Goal: Information Seeking & Learning: Learn about a topic

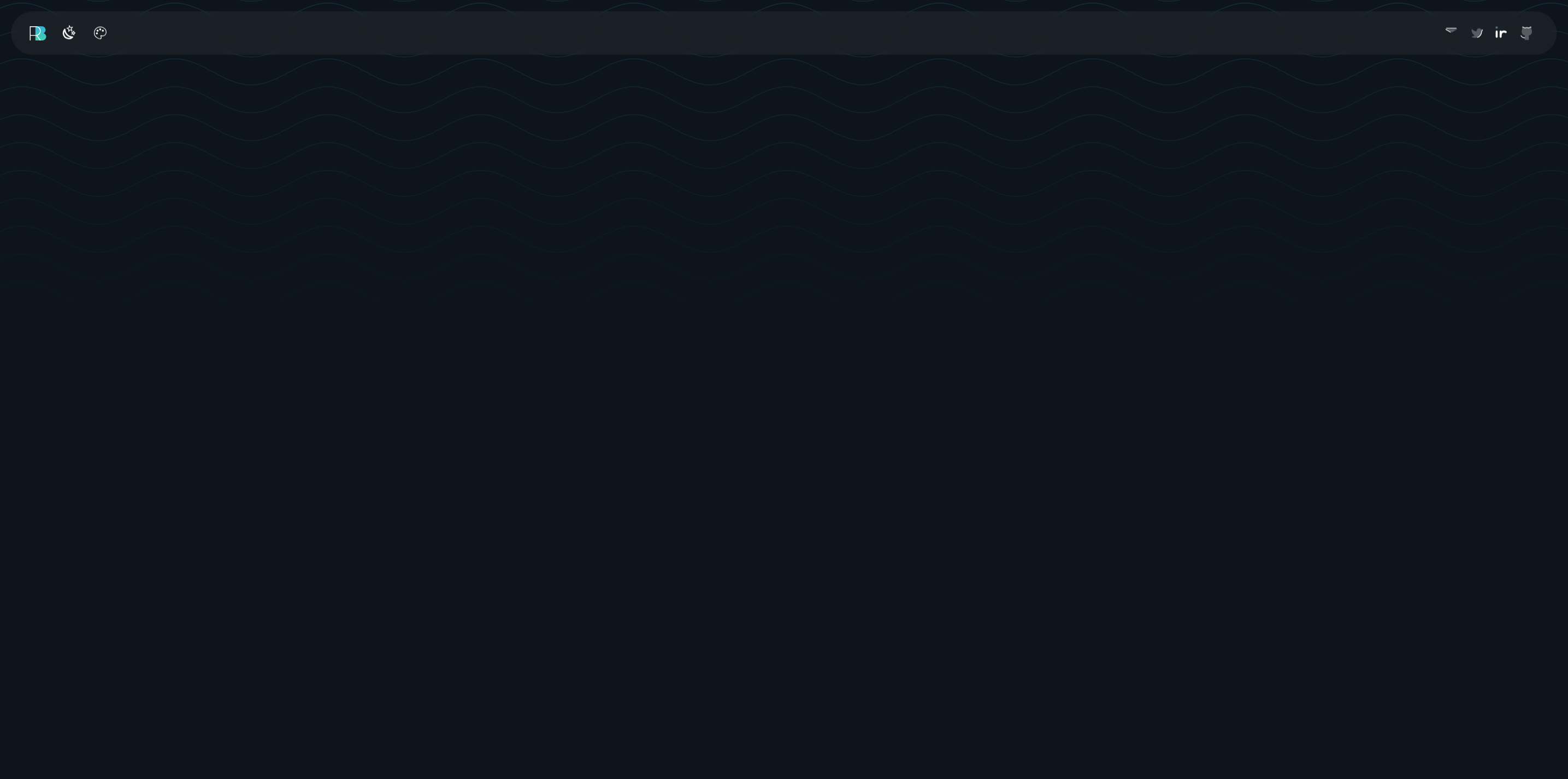
scroll to position [434, 0]
click at [65, 28] on icon "button" at bounding box center [67, 31] width 10 height 10
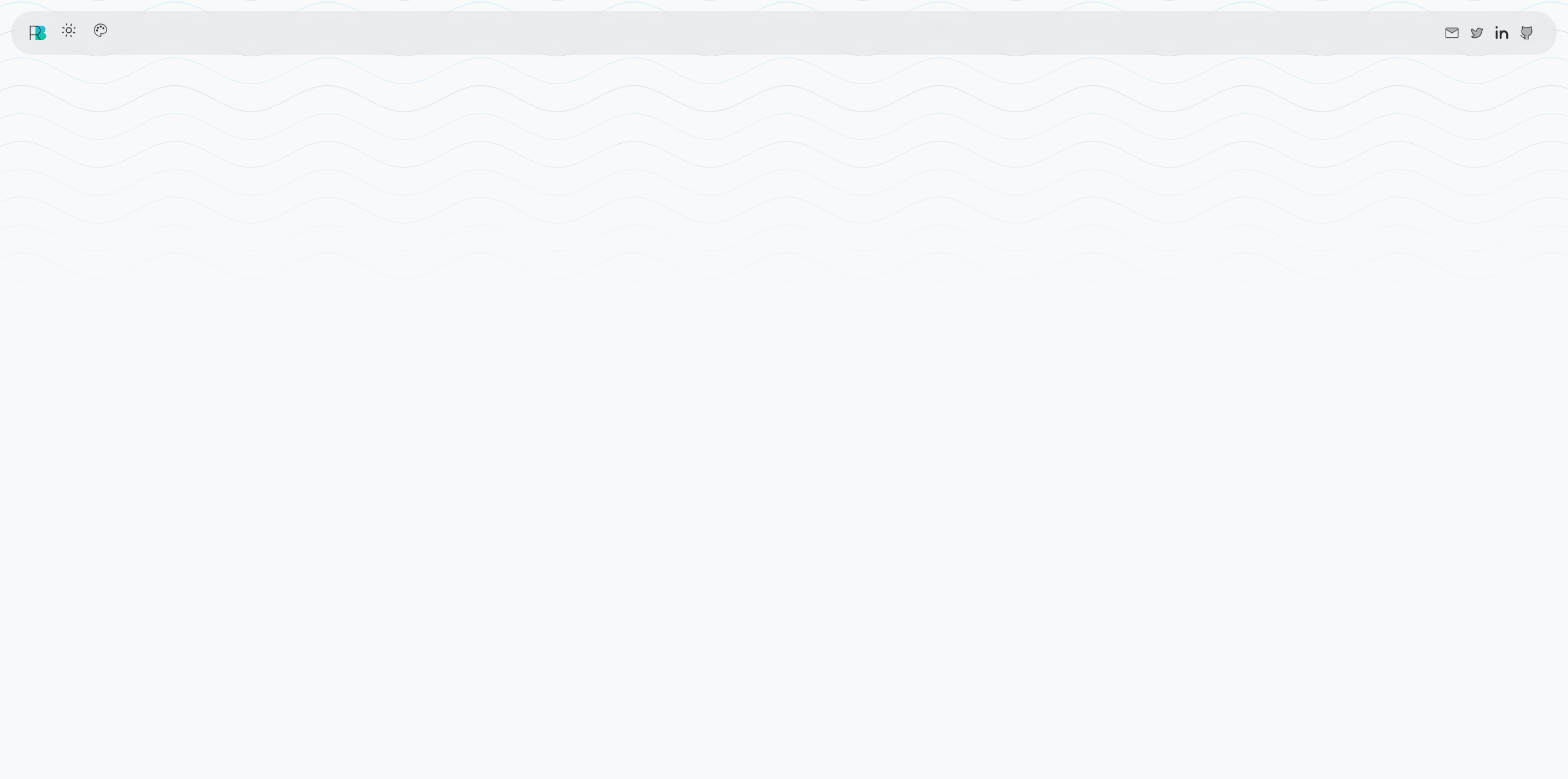
click at [107, 38] on icon "button" at bounding box center [100, 30] width 17 height 17
click at [158, 86] on button "Theme color select popover" at bounding box center [155, 83] width 17 height 17
click at [184, 84] on button "Theme color select popover" at bounding box center [181, 83] width 17 height 17
click at [131, 107] on label "Contrast mode" at bounding box center [143, 109] width 109 height 17
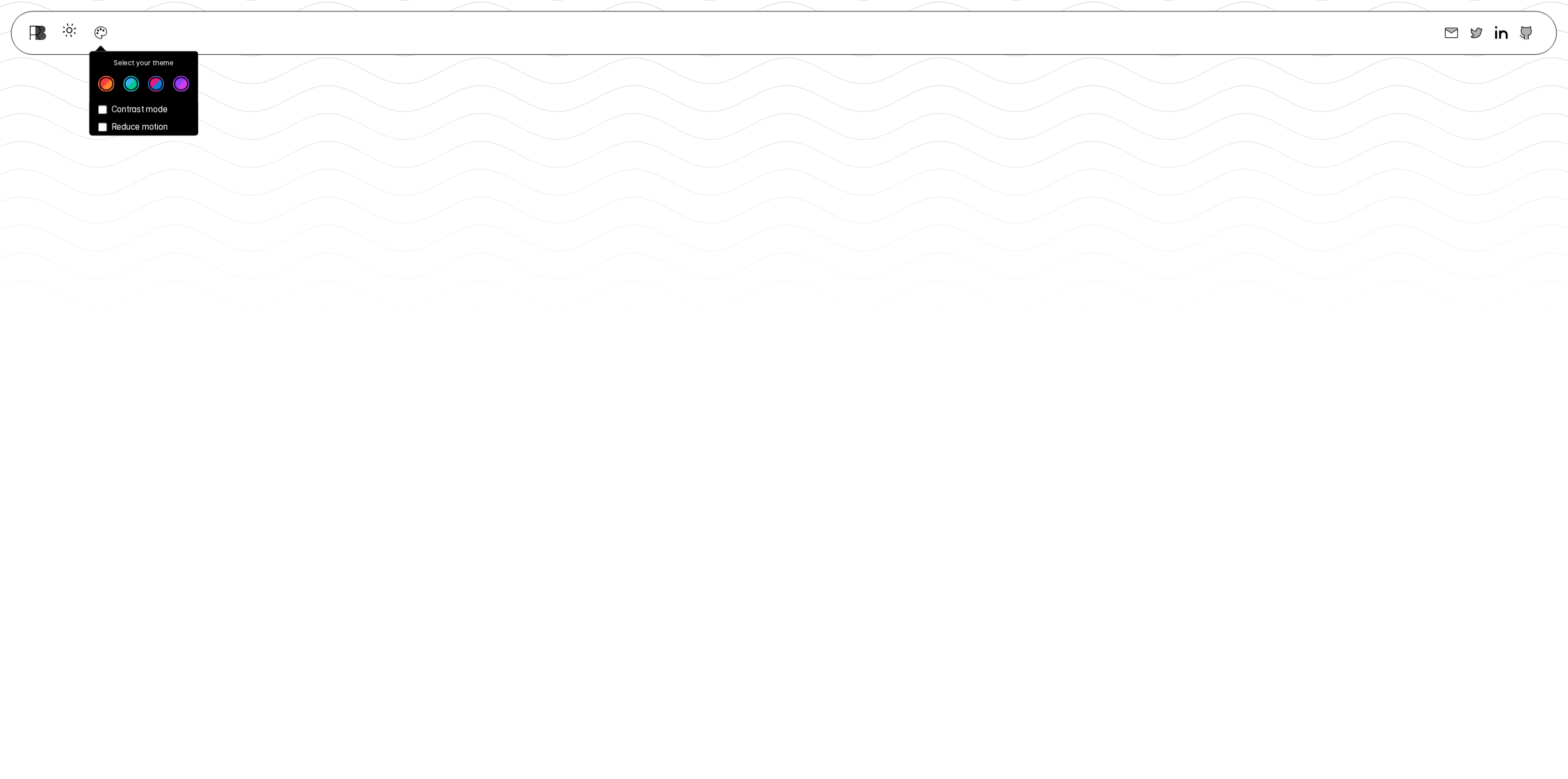
click at [114, 109] on label "Contrast mode" at bounding box center [144, 109] width 109 height 17
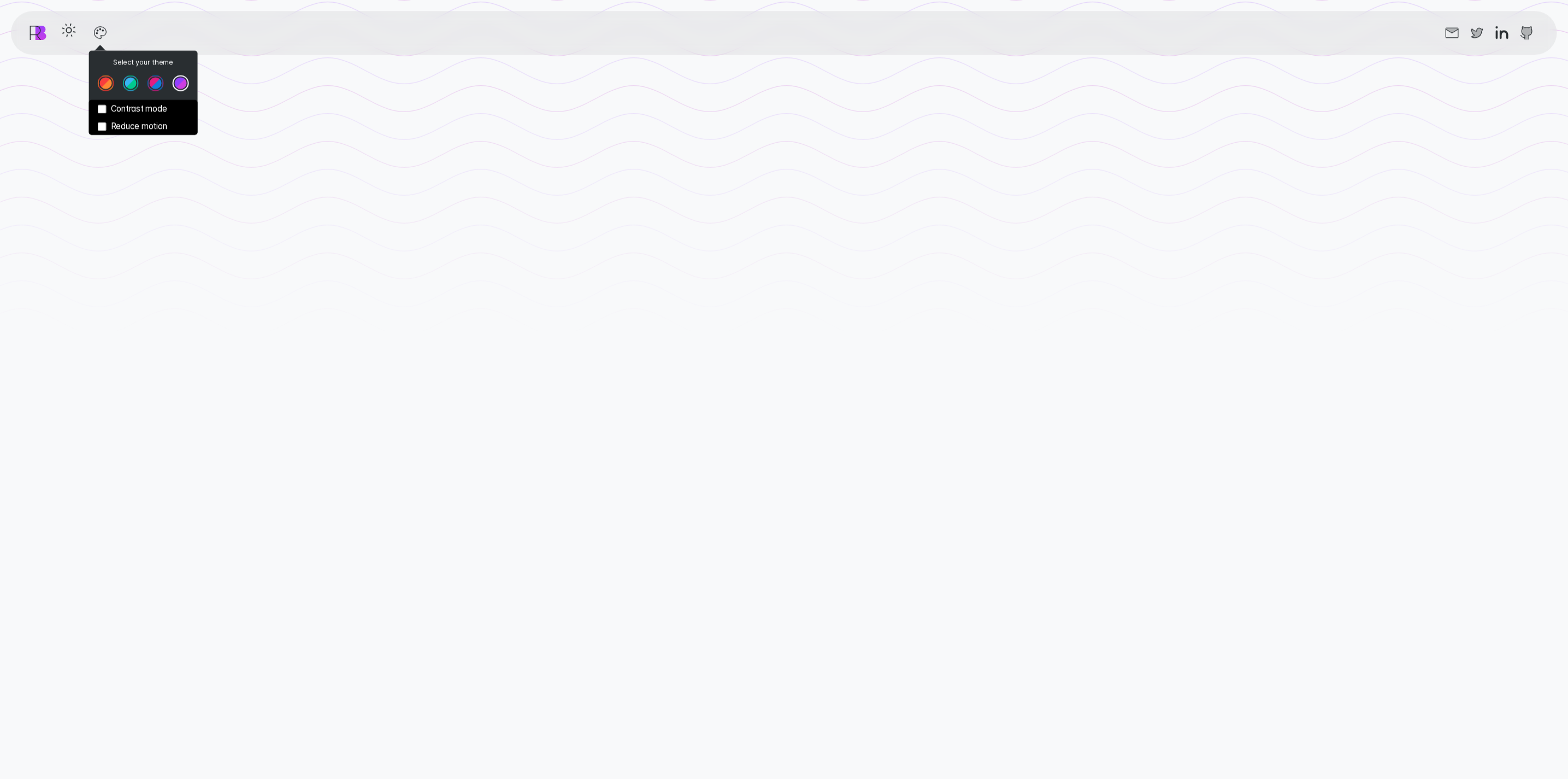
click at [179, 81] on button "Theme color select popover" at bounding box center [181, 83] width 17 height 17
click at [100, 26] on icon "button" at bounding box center [100, 30] width 17 height 17
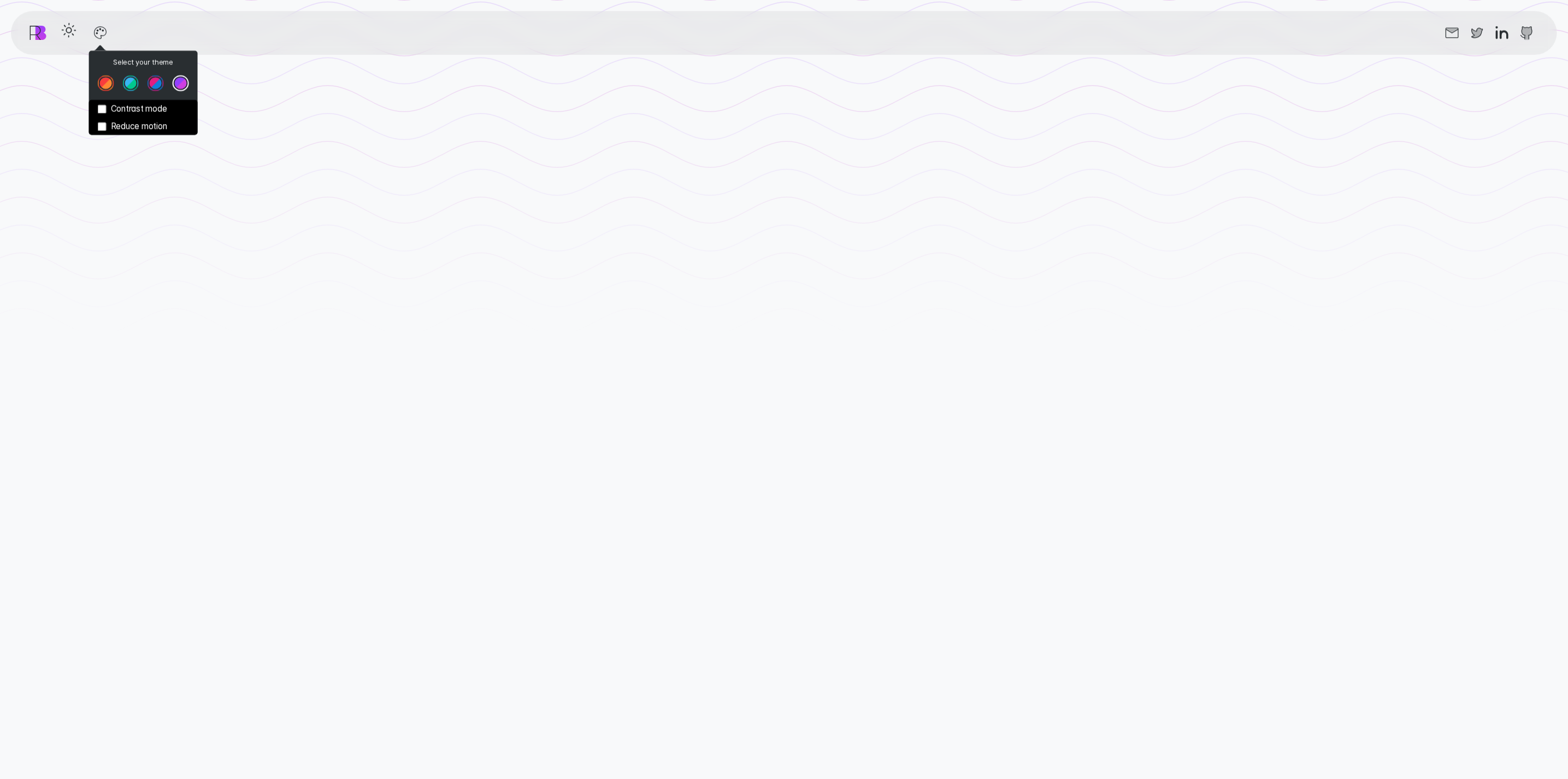
click at [132, 84] on button "Theme color select popover" at bounding box center [131, 83] width 17 height 17
click at [154, 84] on button "Theme color select popover" at bounding box center [155, 83] width 17 height 17
click at [406, 367] on div "Message from [PERSON_NAME] Hello there 👋" at bounding box center [784, 735] width 874 height 779
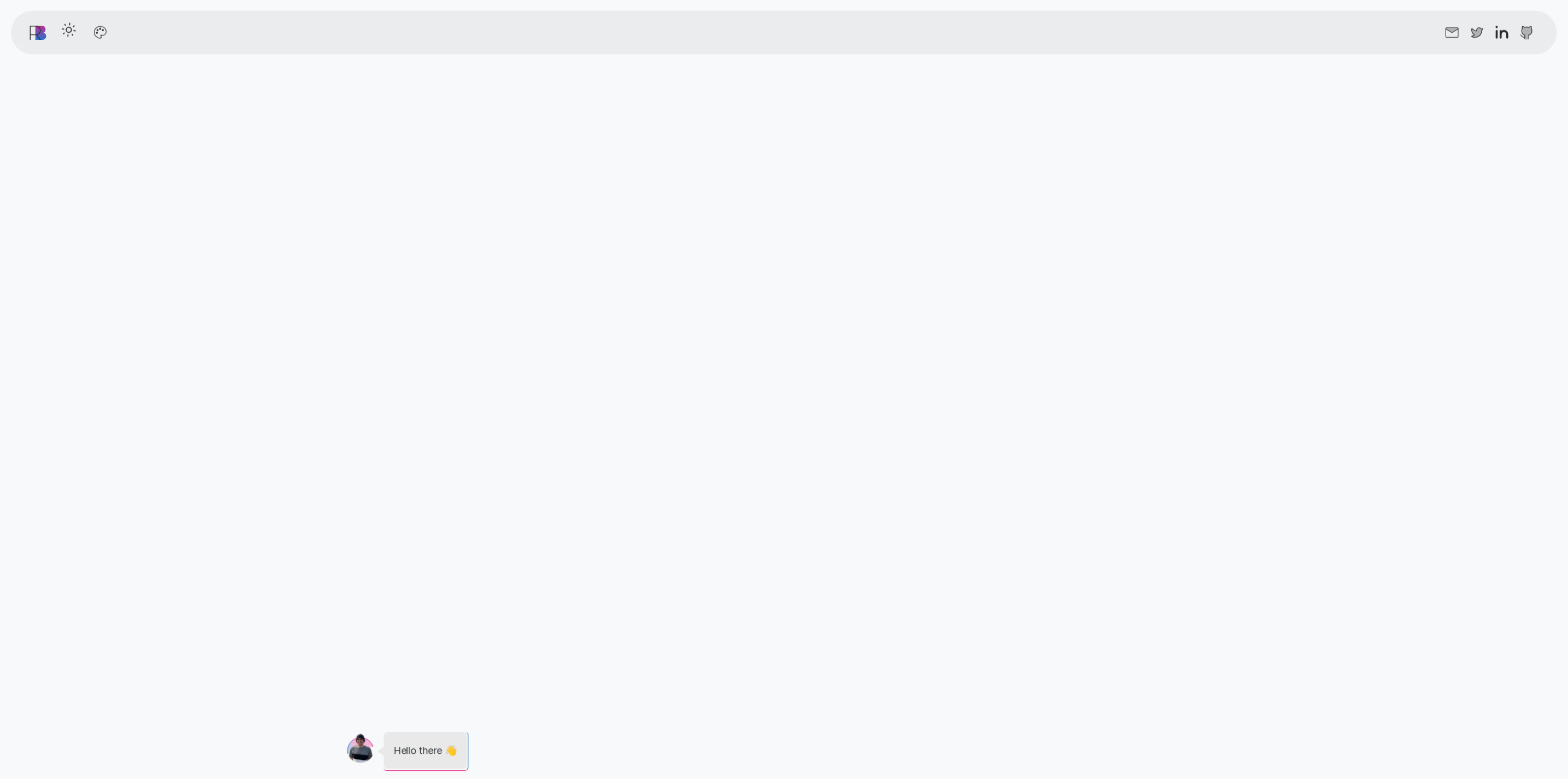
scroll to position [961, 0]
click at [95, 33] on icon "button" at bounding box center [100, 30] width 17 height 17
click at [184, 85] on button "Theme color select popover" at bounding box center [181, 83] width 17 height 17
click at [127, 86] on button "Theme color select popover" at bounding box center [131, 83] width 17 height 17
click at [105, 88] on button "Theme color select popover" at bounding box center [106, 83] width 17 height 17
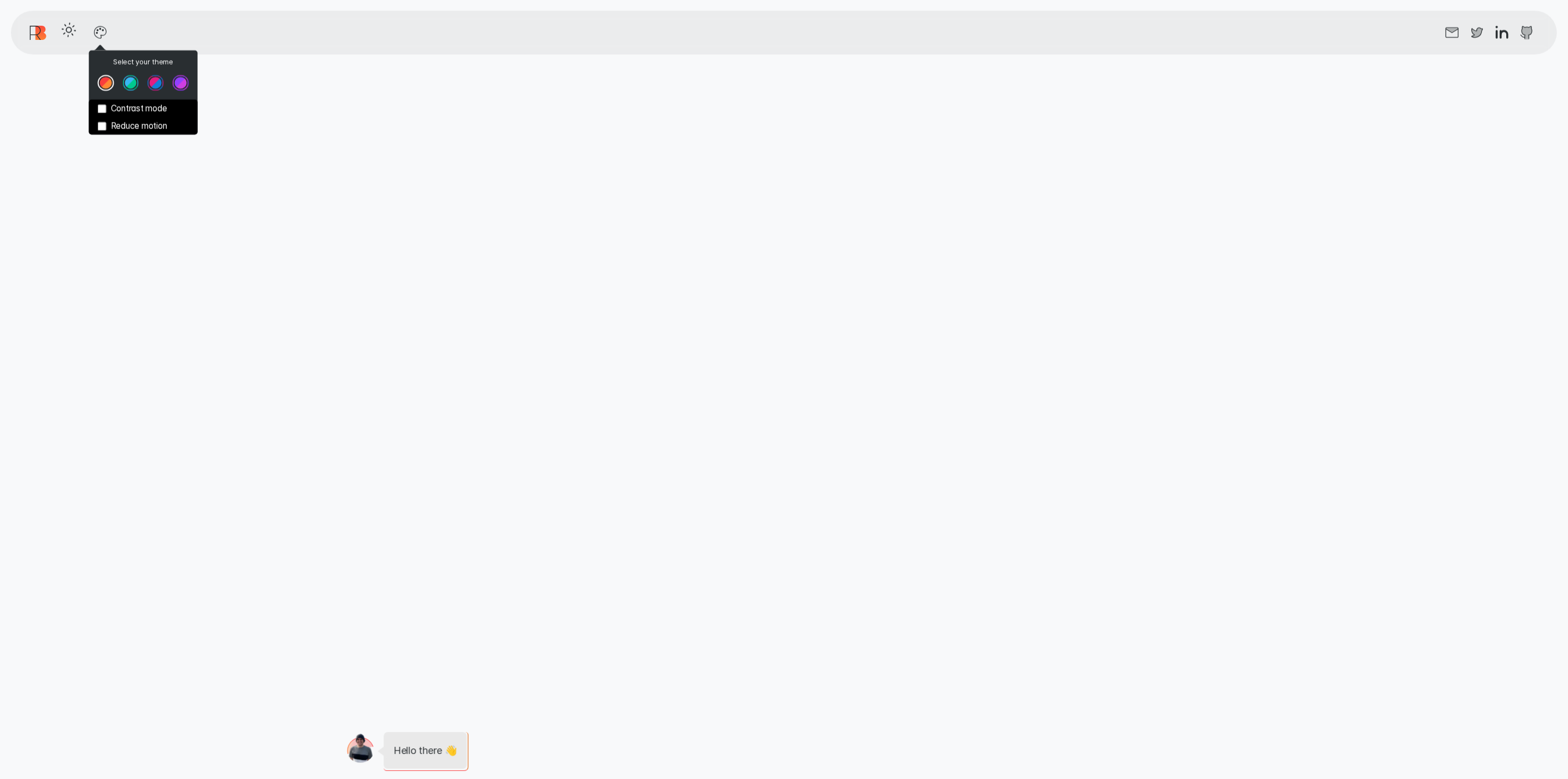
click at [416, 225] on div "Message from [PERSON_NAME] Hello there 👋" at bounding box center [784, 390] width 874 height 779
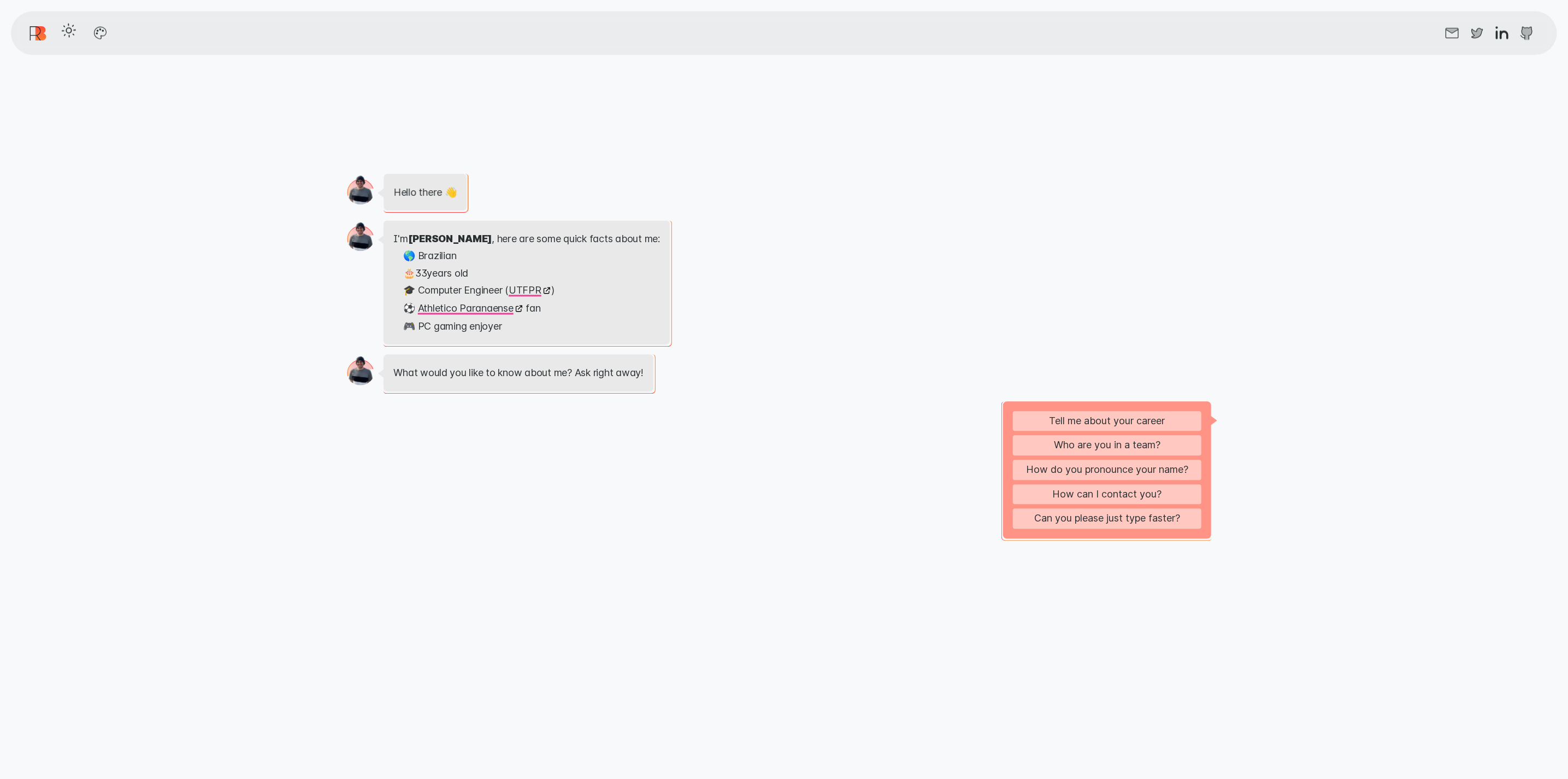
scroll to position [2115, 0]
click at [732, 340] on div "Message from [PERSON_NAME] I'm [PERSON_NAME] , here are some quick facts about …" at bounding box center [779, 284] width 864 height 124
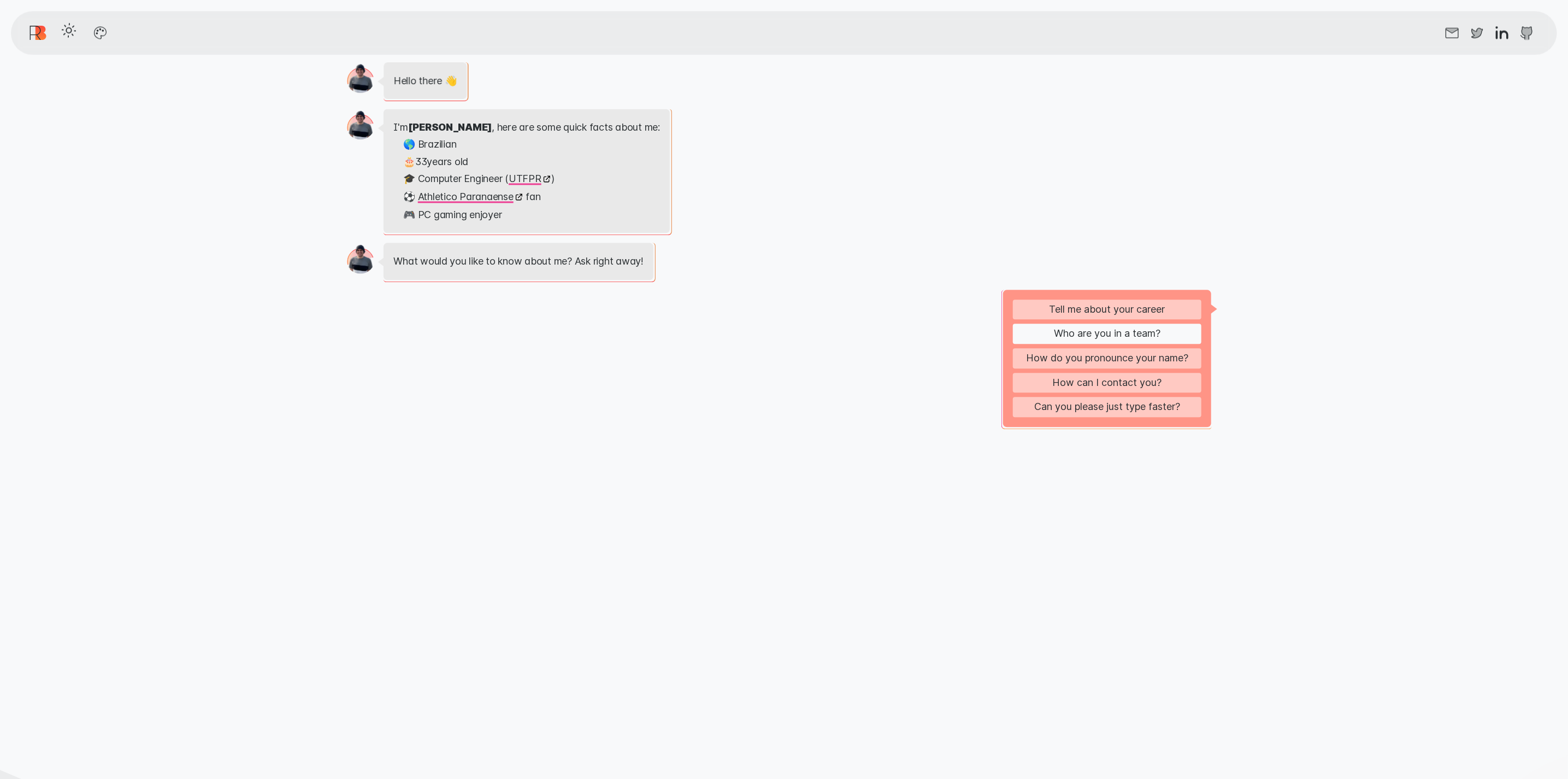
scroll to position [2228, 0]
click at [1147, 361] on button "How do you pronounce your name?" at bounding box center [1107, 357] width 189 height 20
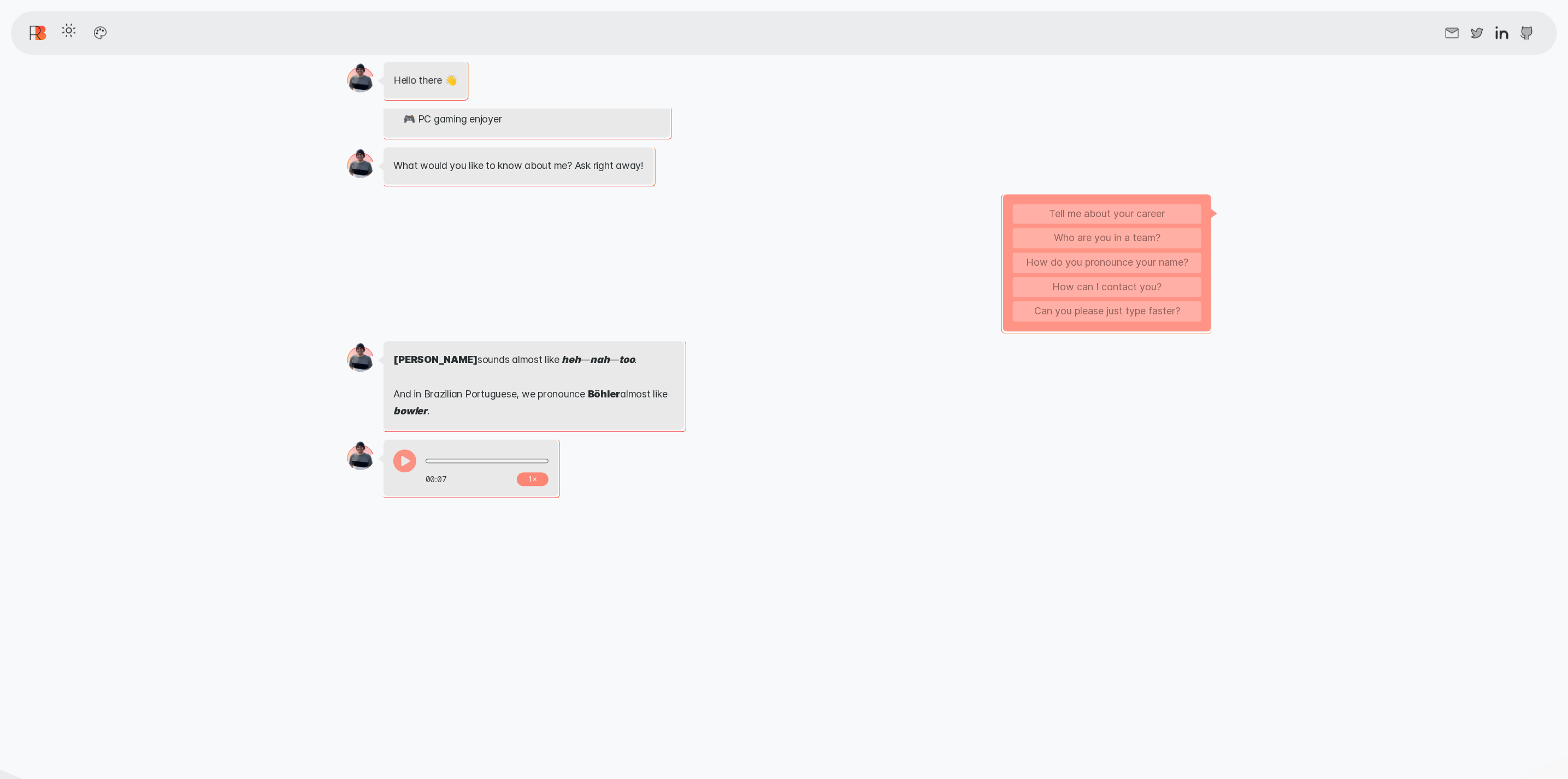
scroll to position [96, 0]
click at [407, 460] on icon "Play message" at bounding box center [405, 460] width 23 height 23
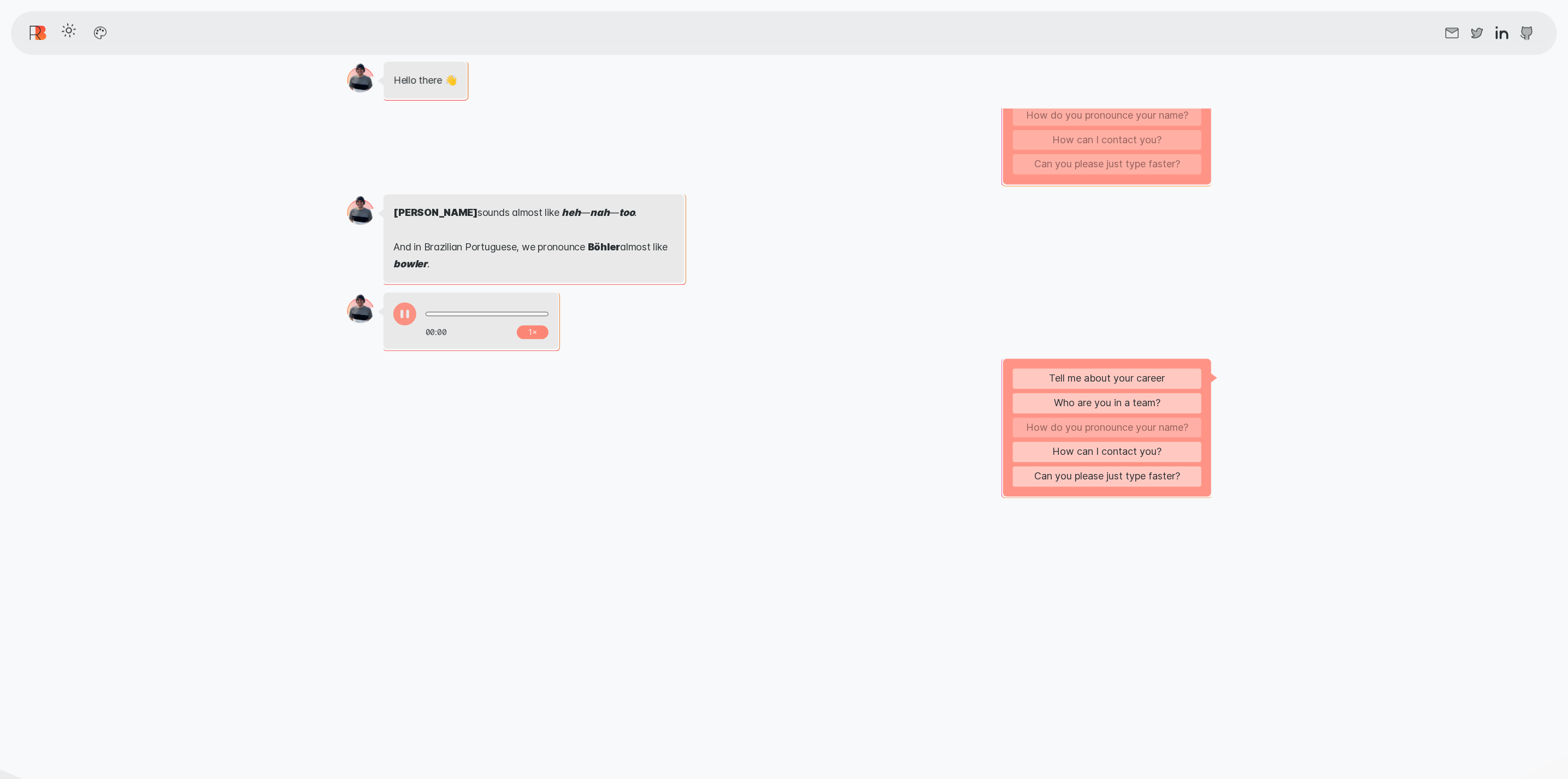
scroll to position [243, 0]
click at [1157, 450] on button "How can I contact you?" at bounding box center [1107, 451] width 189 height 20
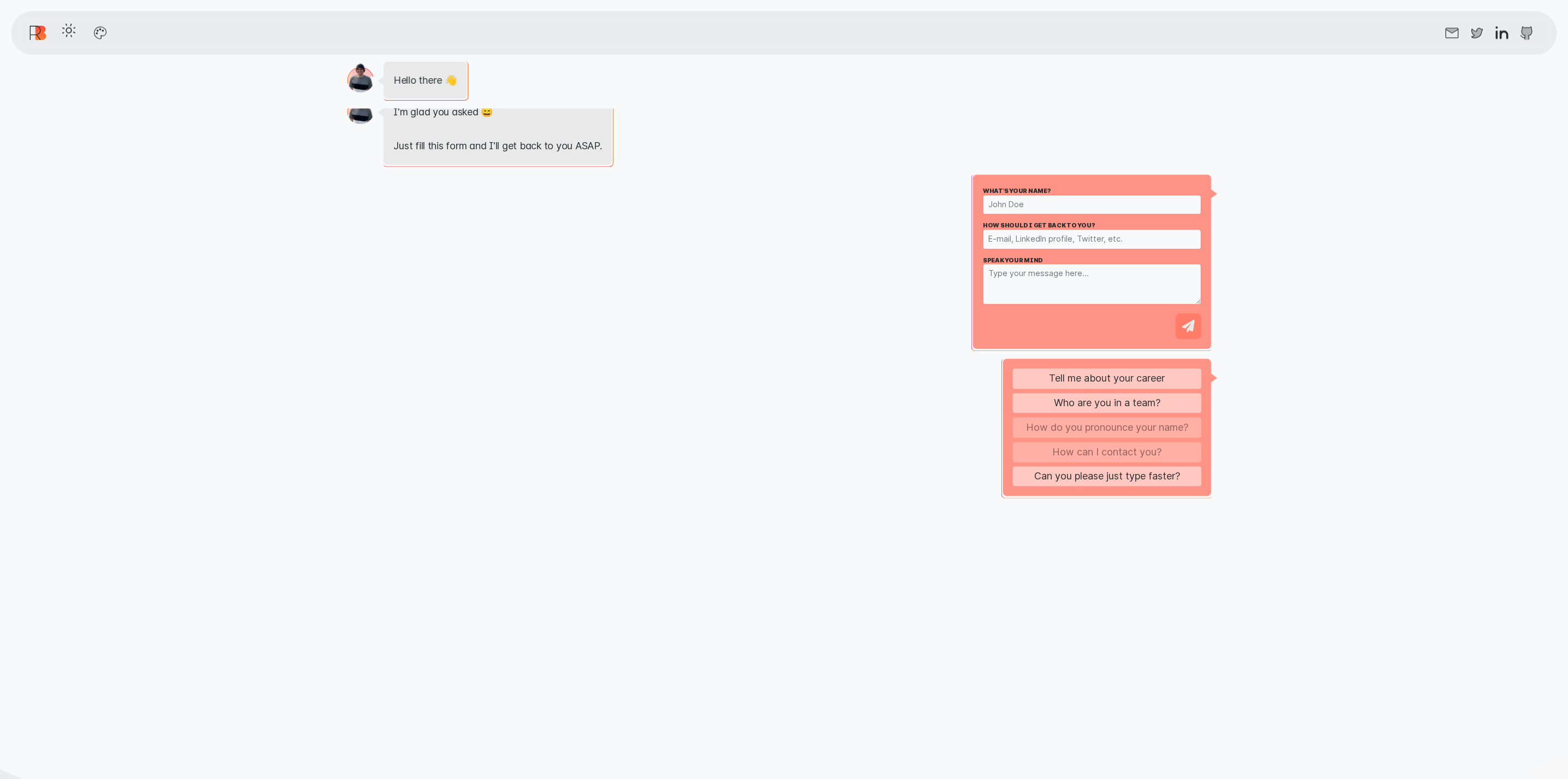
scroll to position [657, 0]
click at [1066, 206] on input "What's your name?" at bounding box center [1093, 204] width 219 height 20
click at [1069, 234] on input "How should I get back to you?" at bounding box center [1093, 239] width 219 height 20
click at [1144, 272] on textarea "Speak your mind" at bounding box center [1093, 284] width 219 height 41
click at [1048, 203] on input "What's your name?" at bounding box center [1093, 204] width 219 height 20
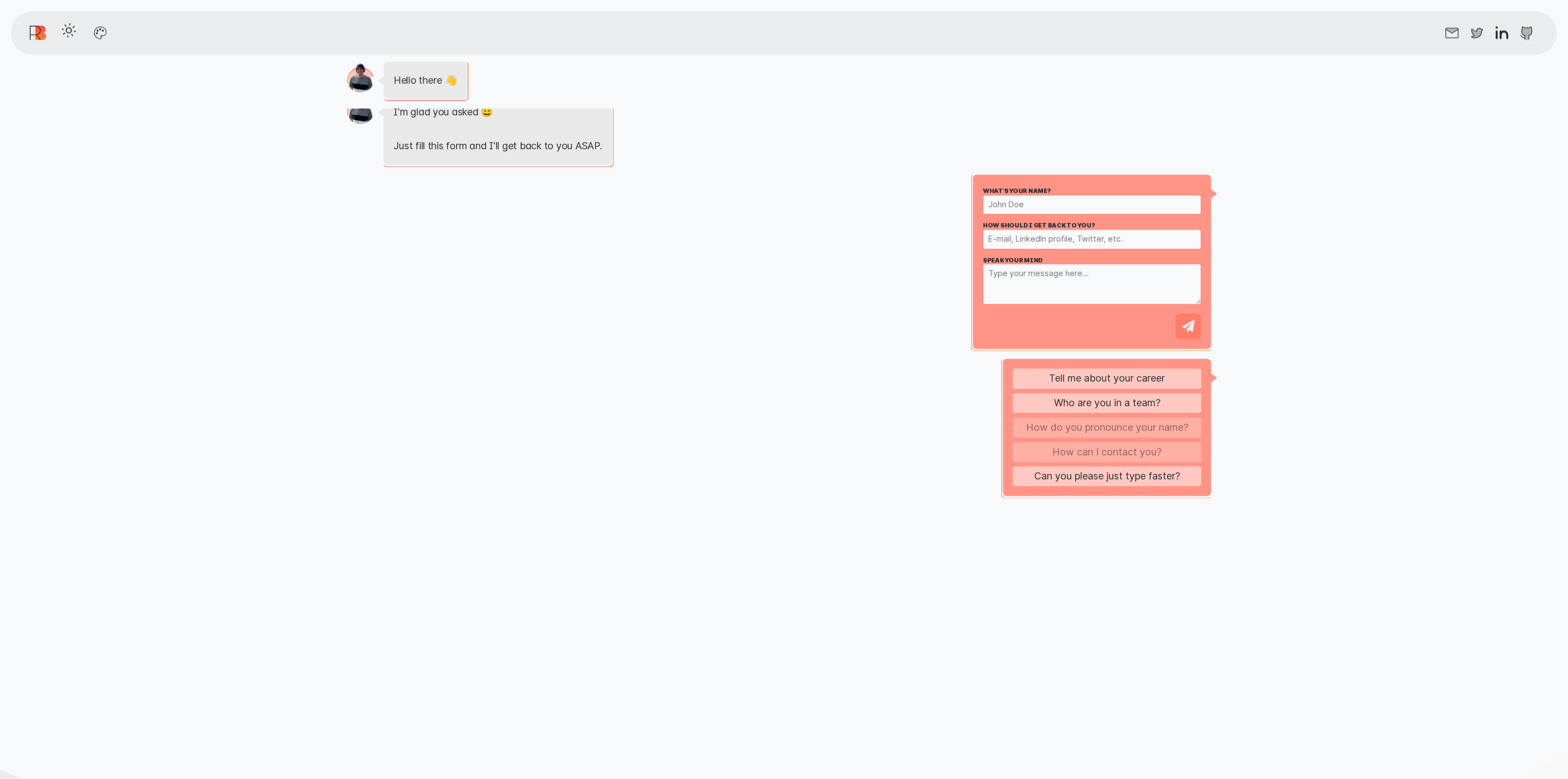
click at [1042, 237] on input "How should I get back to you?" at bounding box center [1093, 239] width 219 height 20
click at [1048, 267] on textarea "Speak your mind" at bounding box center [1093, 284] width 219 height 41
click at [1055, 198] on input "What's your name?" at bounding box center [1093, 204] width 219 height 20
click at [1055, 242] on input "How should I get back to you?" at bounding box center [1093, 239] width 219 height 20
click at [1093, 203] on input "What's your name?" at bounding box center [1093, 204] width 219 height 20
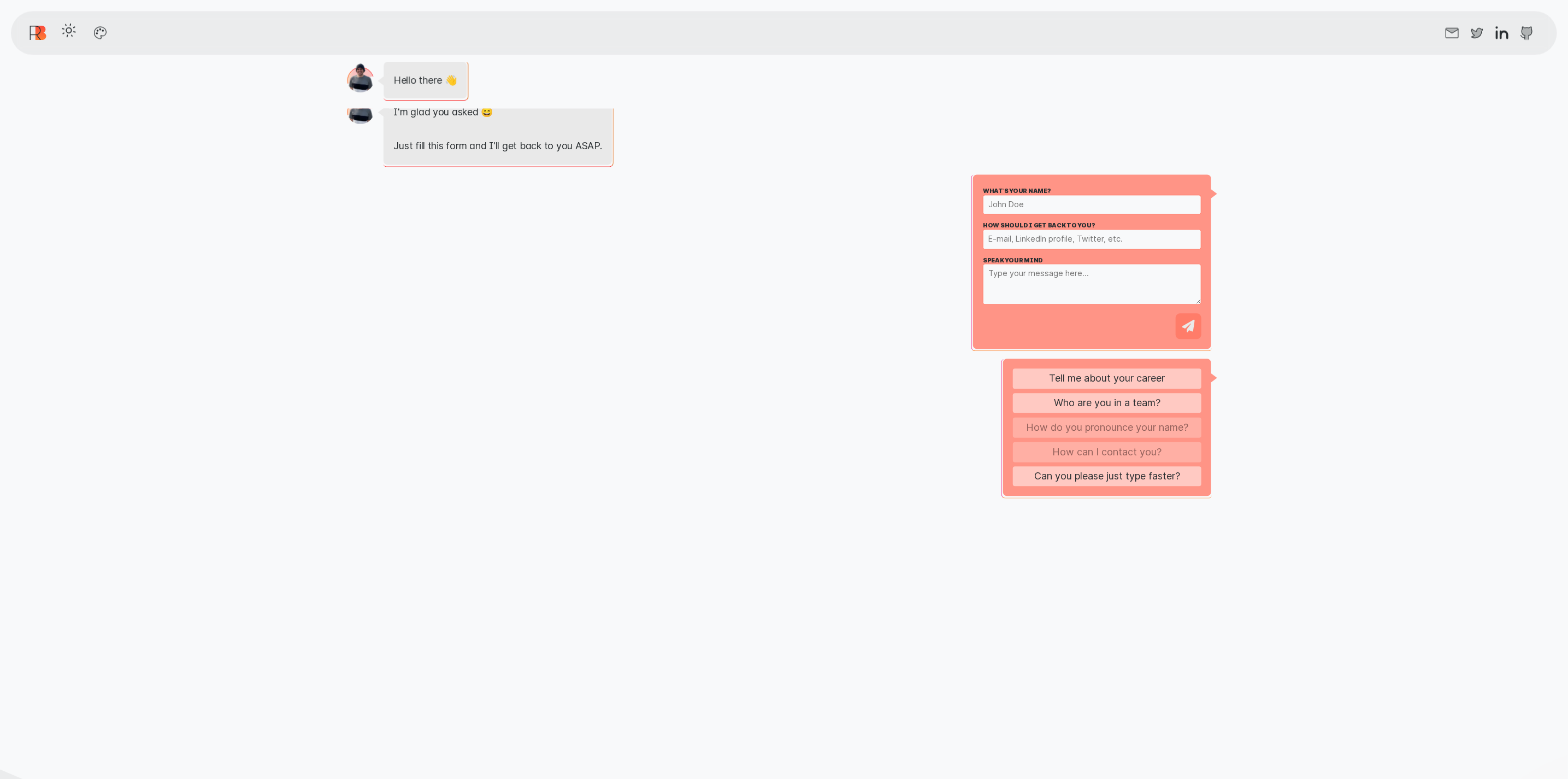
click at [1093, 234] on input "How should I get back to you?" at bounding box center [1093, 239] width 219 height 20
click at [1088, 287] on textarea "Speak your mind" at bounding box center [1093, 284] width 219 height 41
click at [1097, 242] on input "How should I get back to you?" at bounding box center [1093, 239] width 219 height 20
click at [1095, 280] on textarea "Speak your mind" at bounding box center [1093, 284] width 219 height 41
click at [1116, 475] on button "Can you please just type faster?" at bounding box center [1107, 476] width 189 height 20
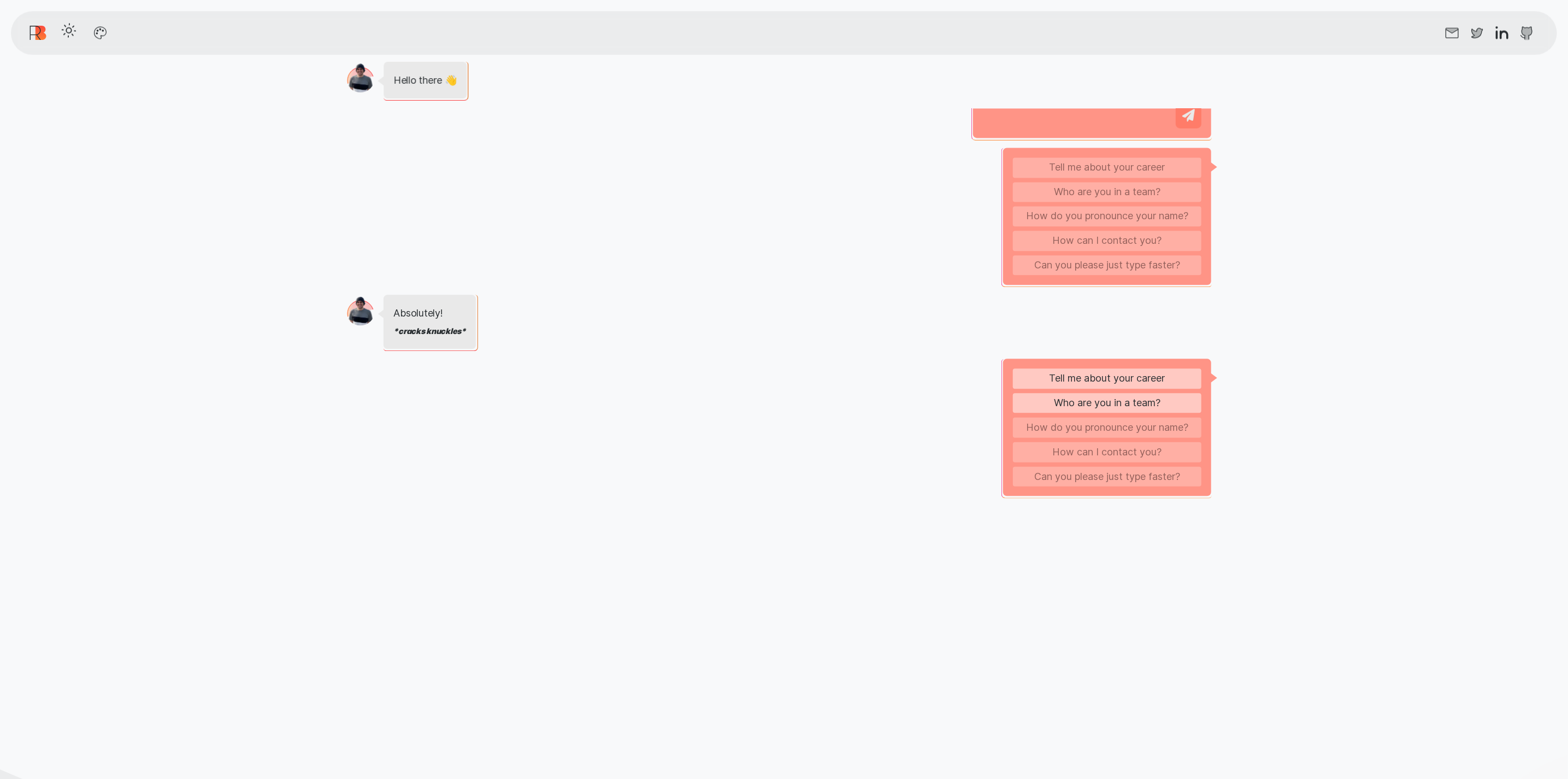
scroll to position [868, 0]
click at [1077, 401] on button "Who are you in a team?" at bounding box center [1107, 403] width 189 height 20
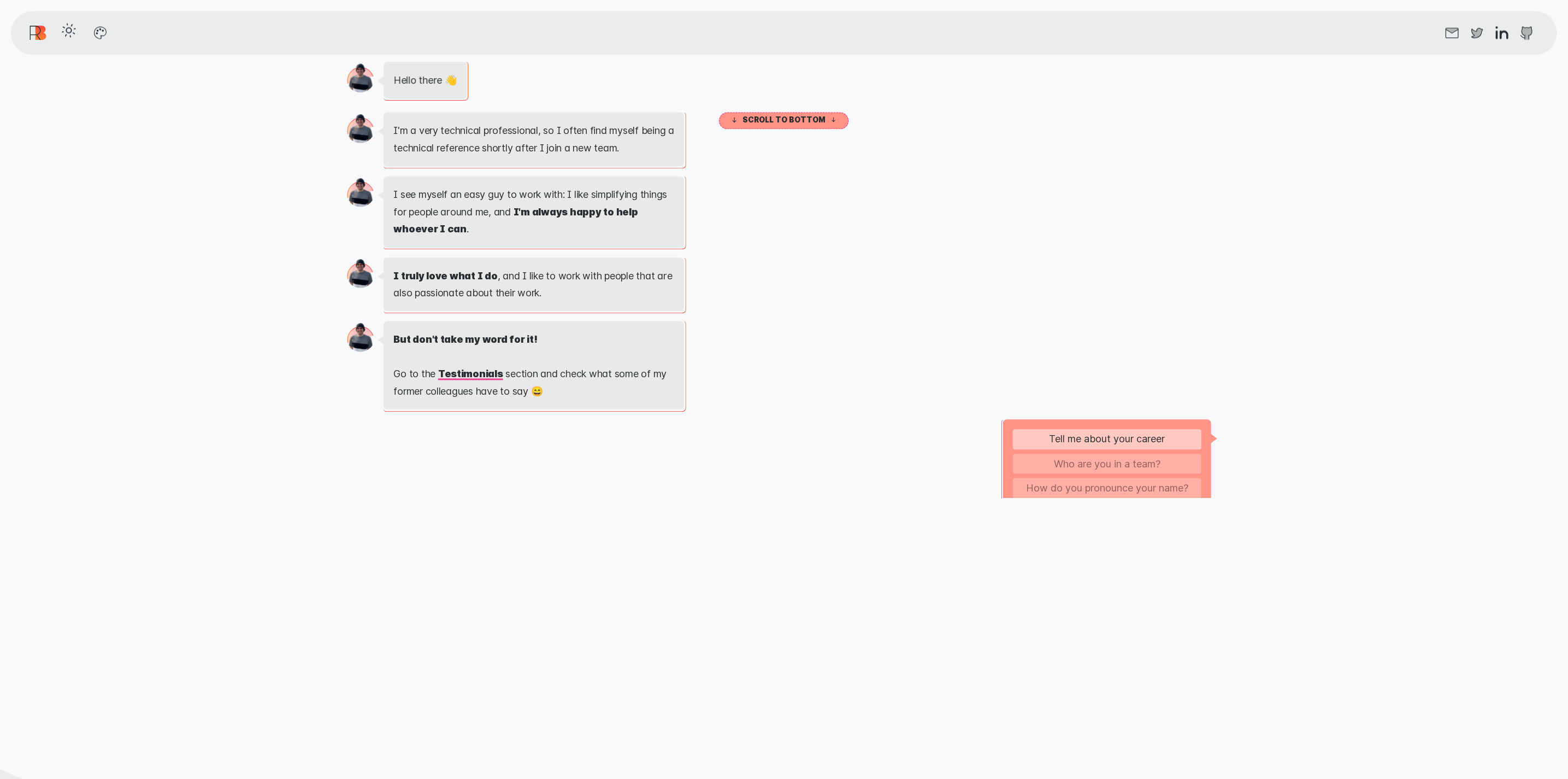
scroll to position [1260, 0]
click at [484, 376] on link "Testimonials" at bounding box center [471, 372] width 67 height 12
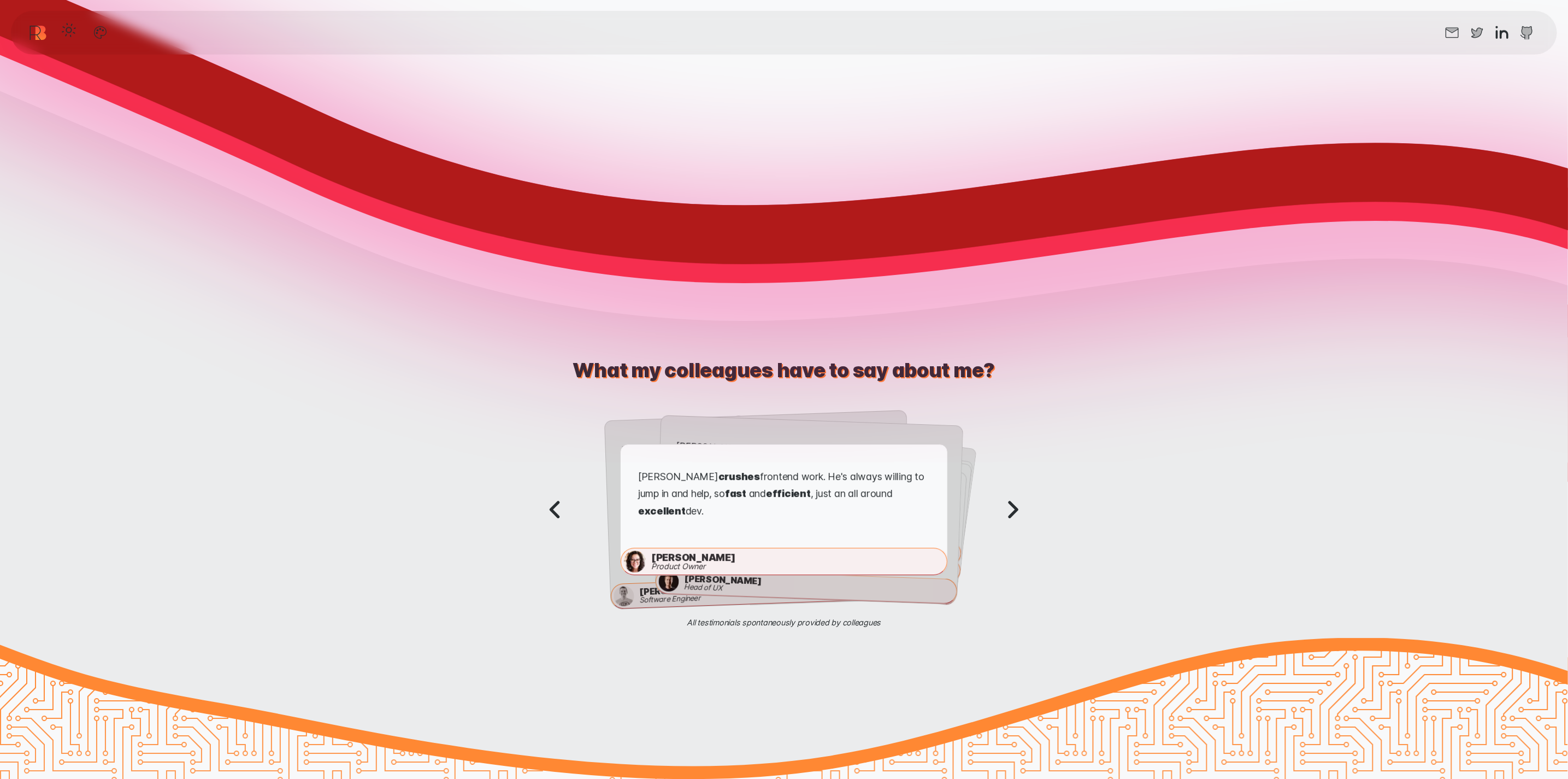
scroll to position [2908, 0]
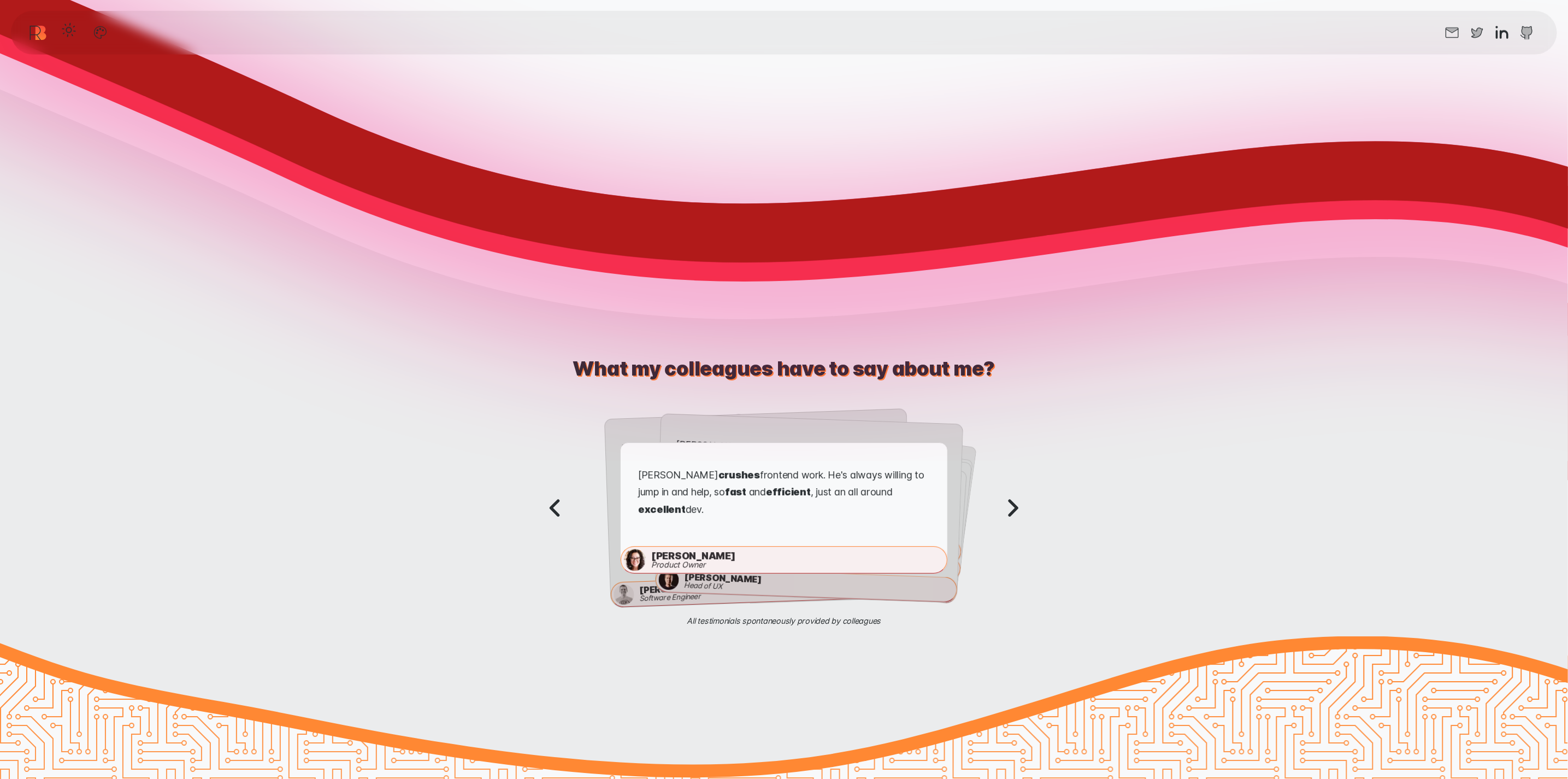
click at [1021, 498] on icon "Next testimonial" at bounding box center [1013, 508] width 34 height 34
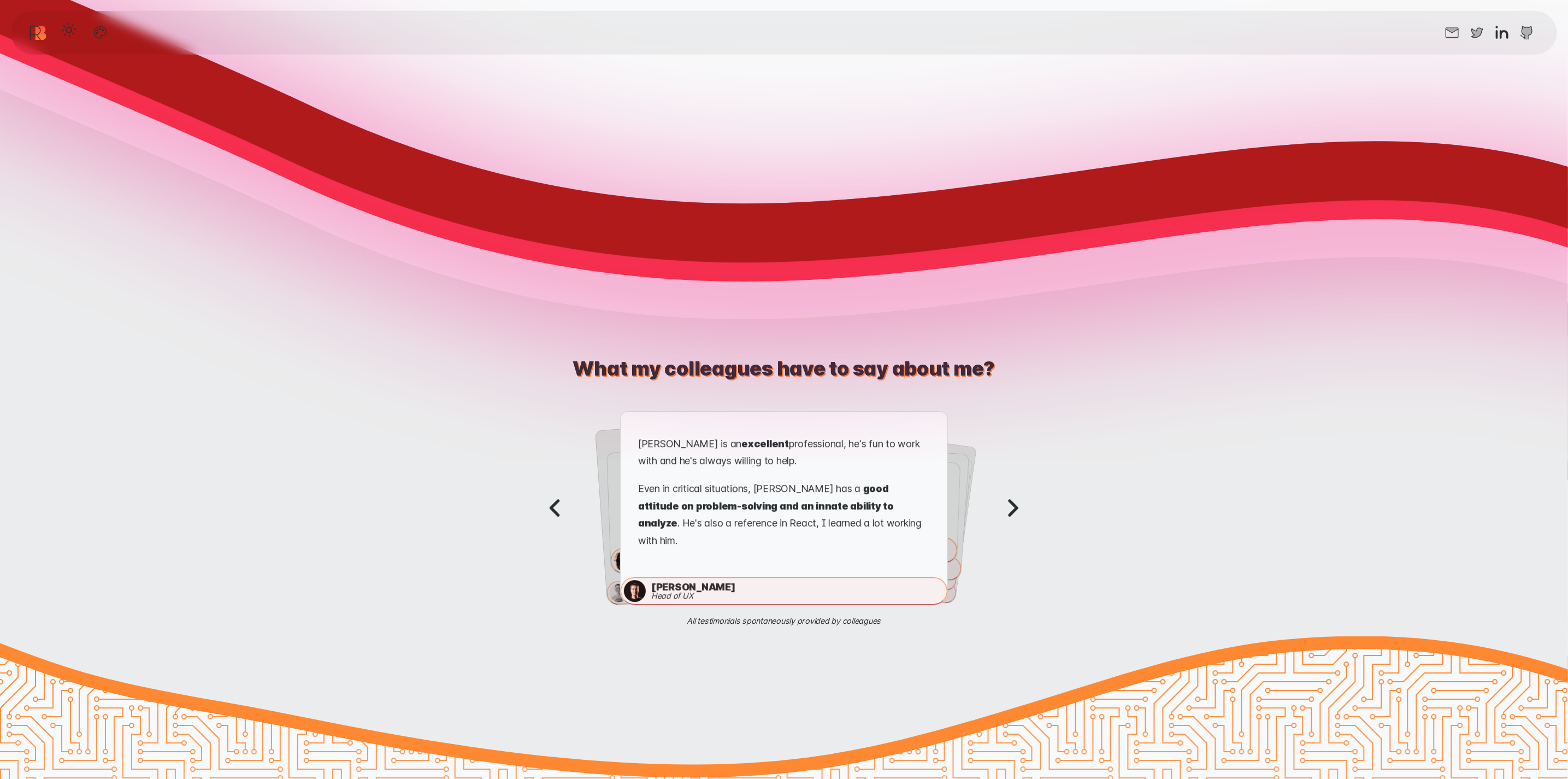
click at [1024, 497] on icon "Next testimonial" at bounding box center [1013, 508] width 34 height 34
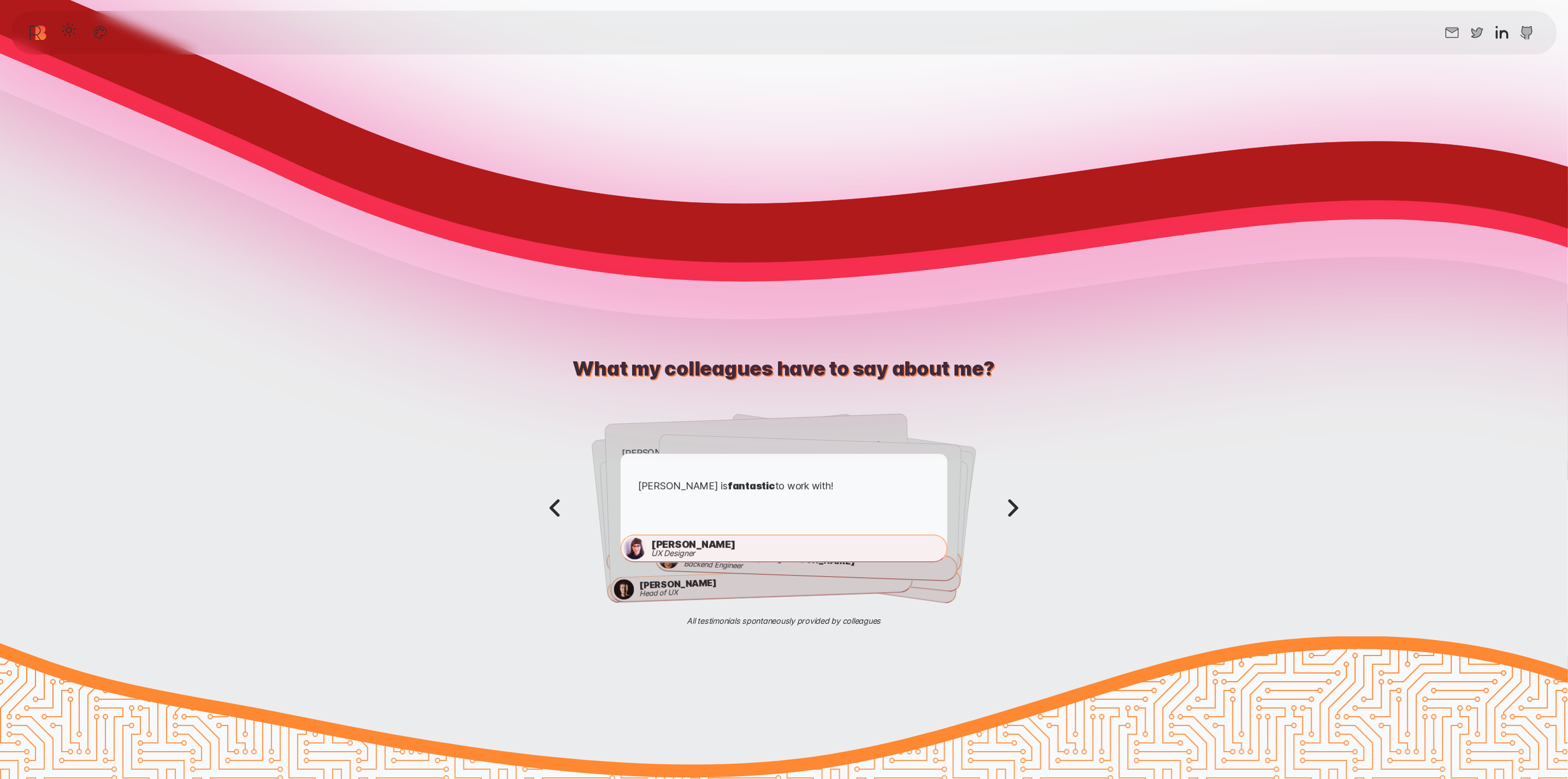
click at [1023, 497] on icon "Next testimonial" at bounding box center [1013, 508] width 34 height 34
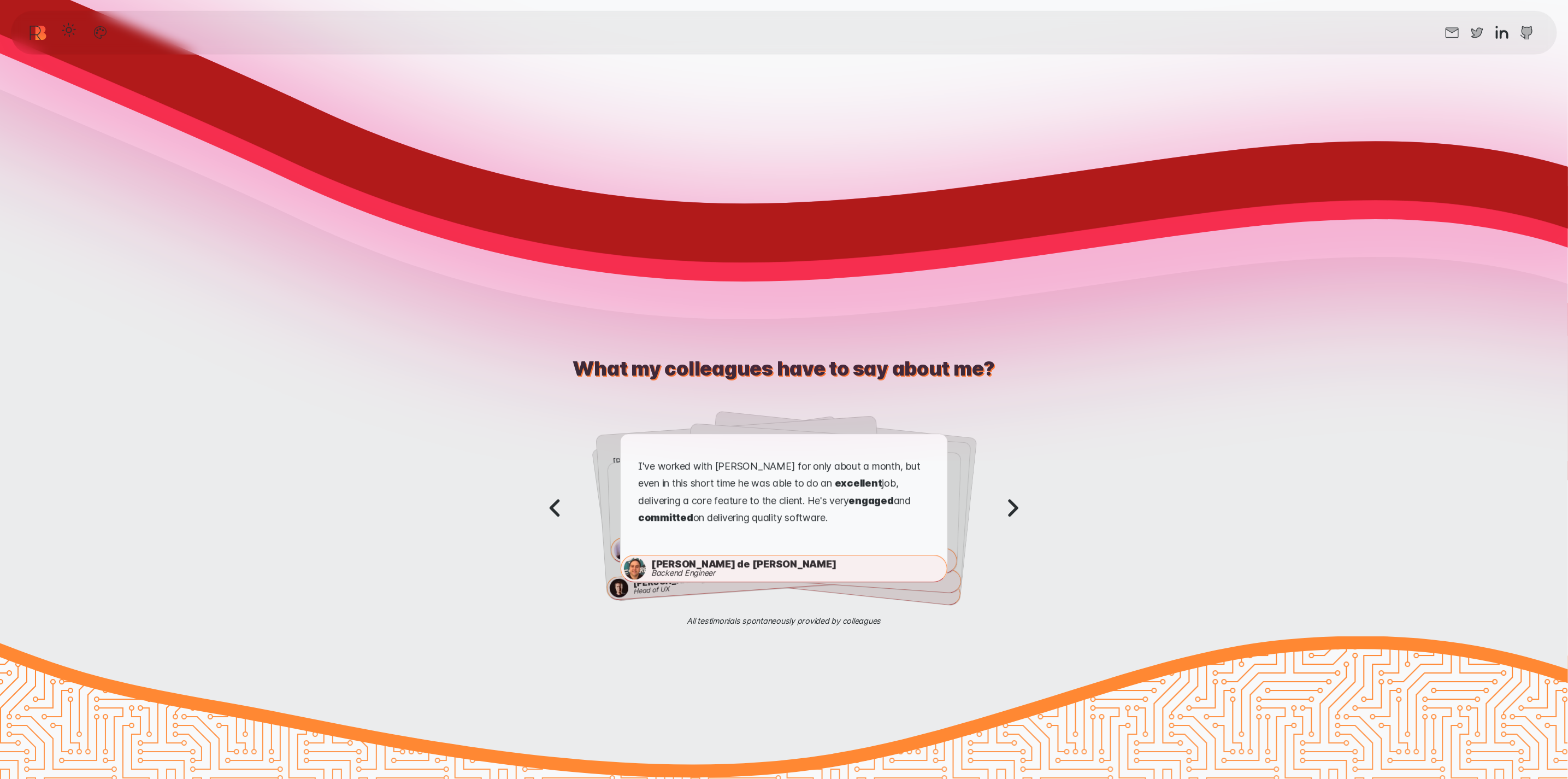
click at [1022, 497] on icon "Next testimonial" at bounding box center [1013, 508] width 34 height 34
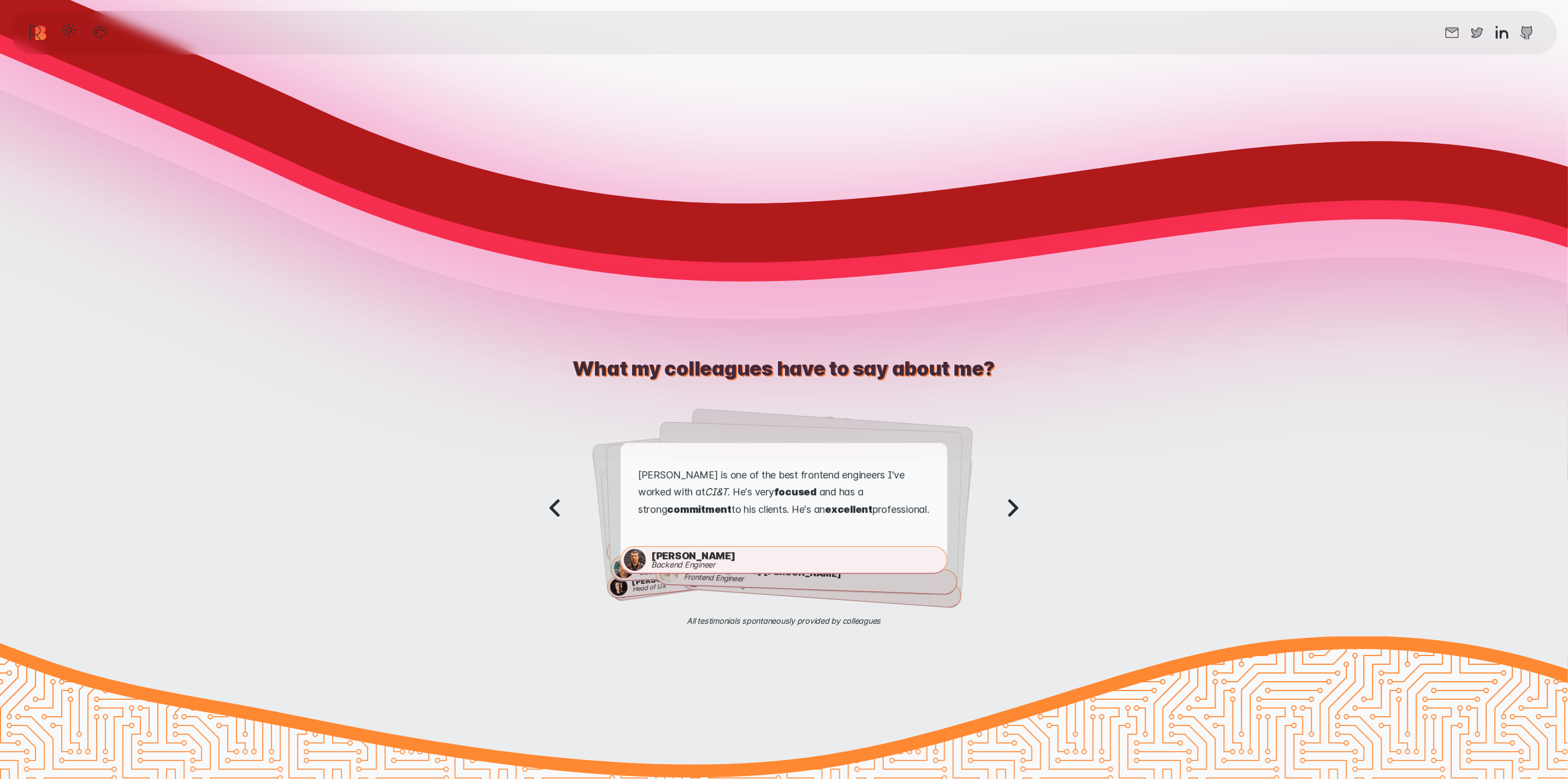
click at [1022, 509] on icon "Next testimonial" at bounding box center [1013, 508] width 34 height 34
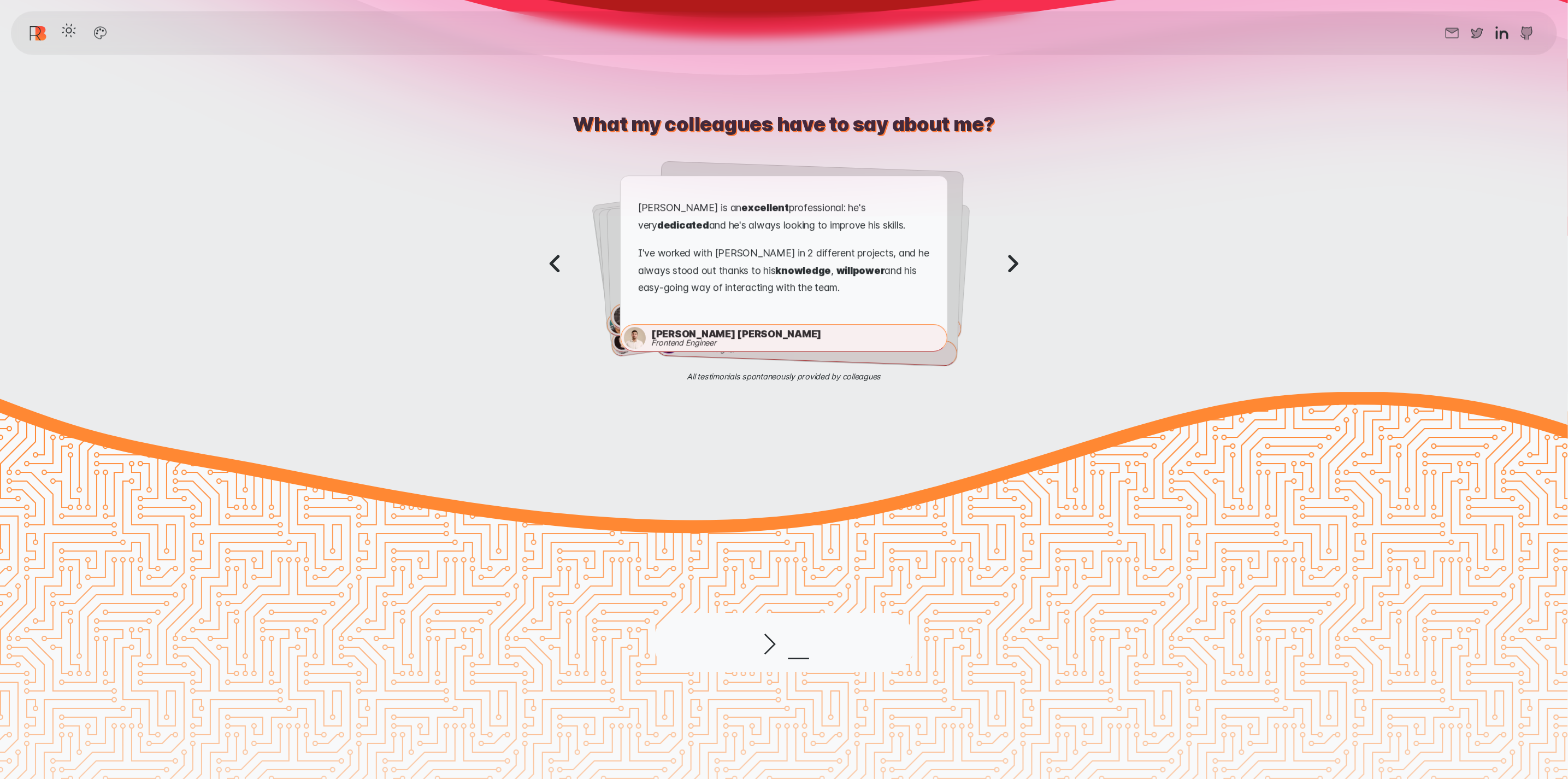
scroll to position [3152, 0]
click at [1023, 249] on icon "Next testimonial" at bounding box center [1013, 264] width 34 height 34
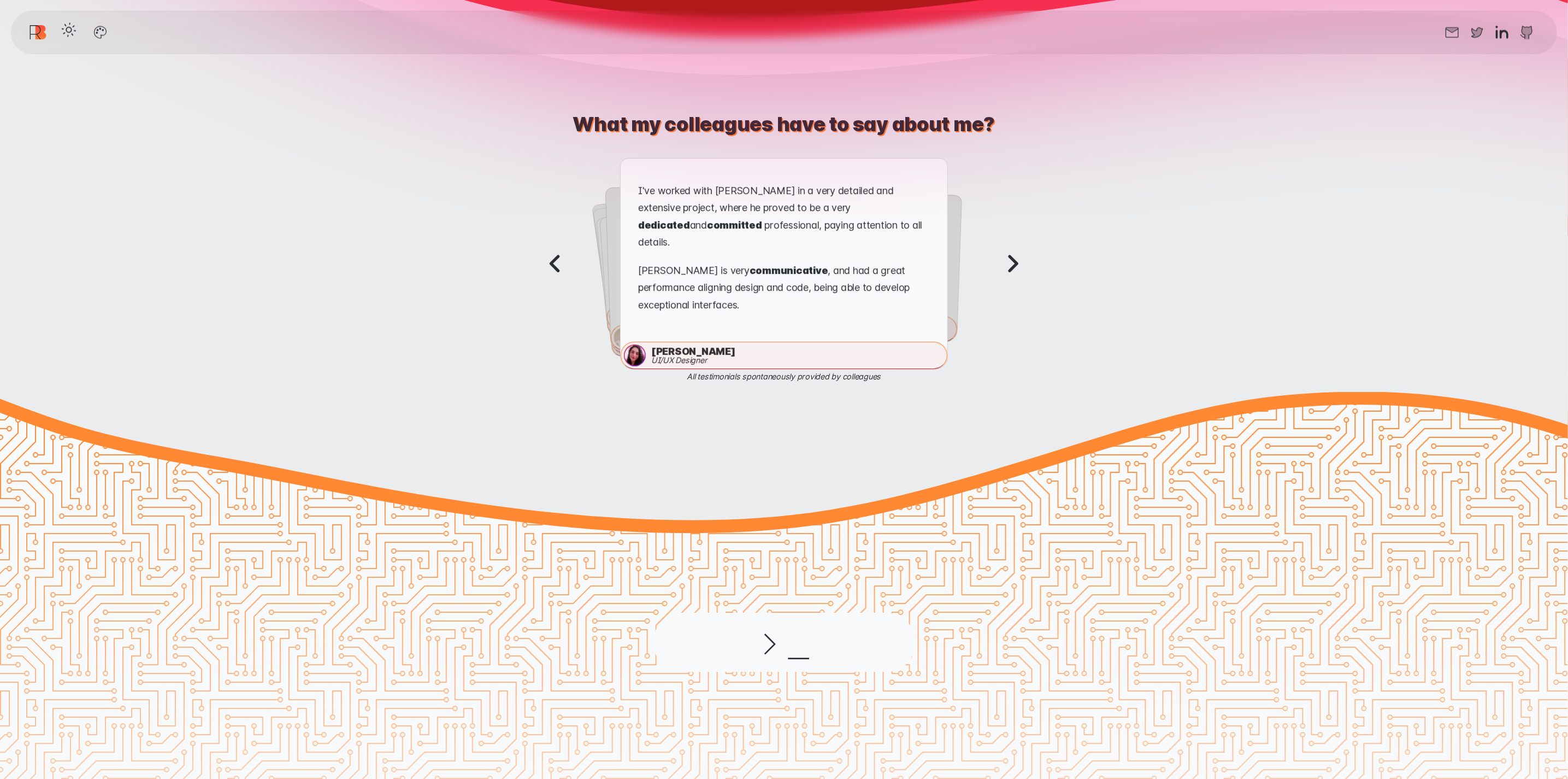
click at [1023, 262] on icon "Next testimonial" at bounding box center [1013, 264] width 34 height 34
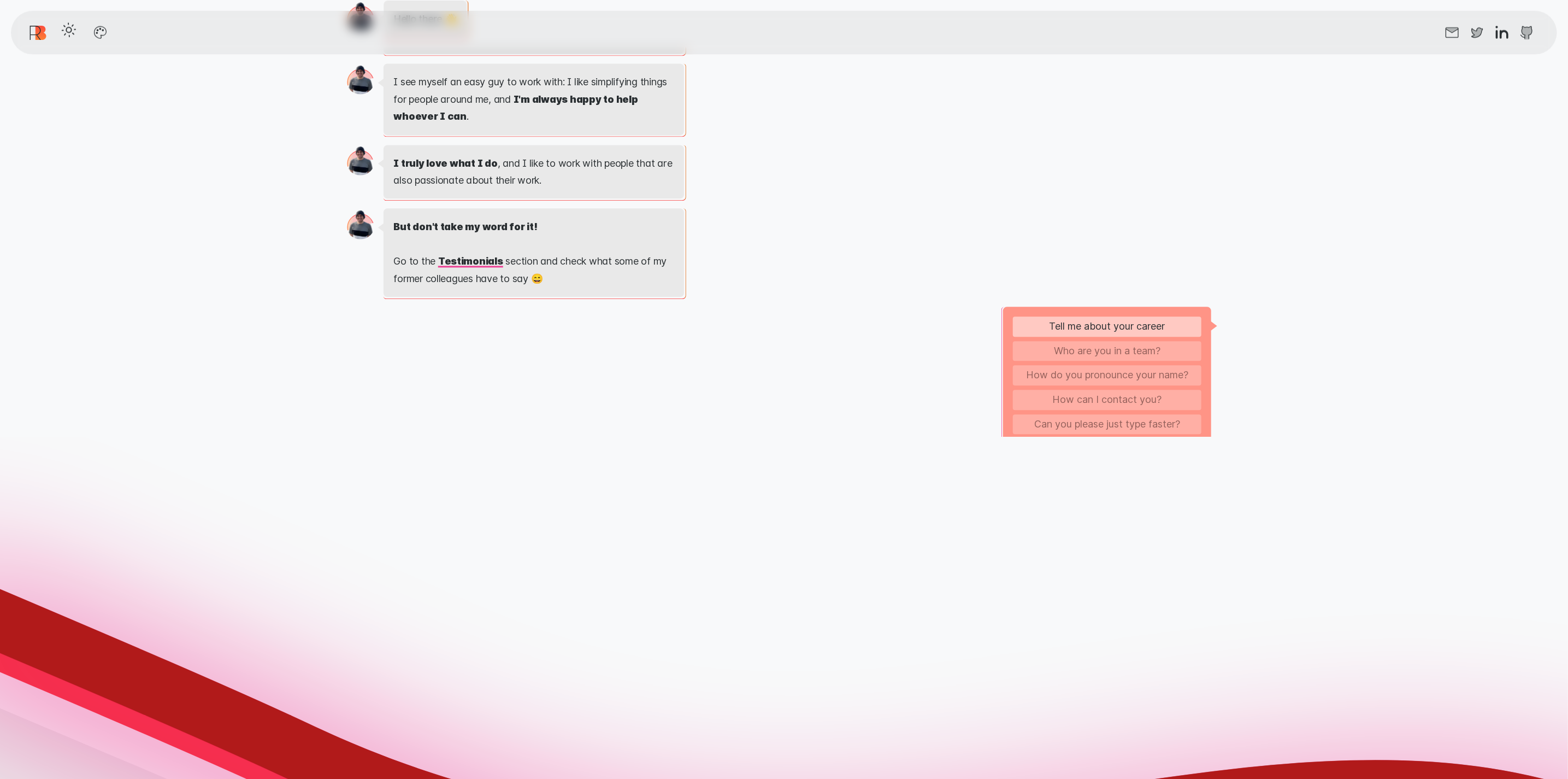
scroll to position [1322, 0]
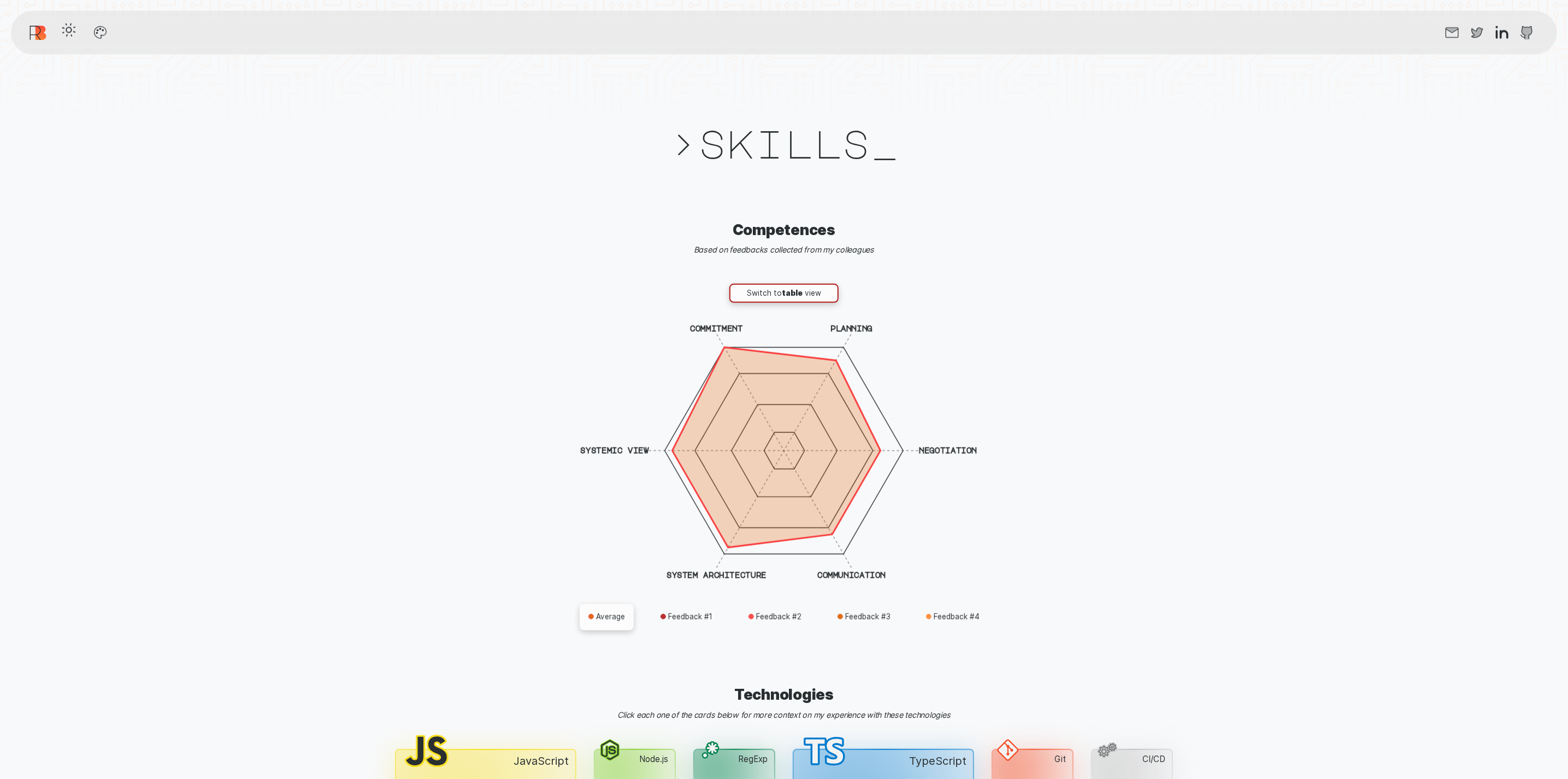
scroll to position [4375, 0]
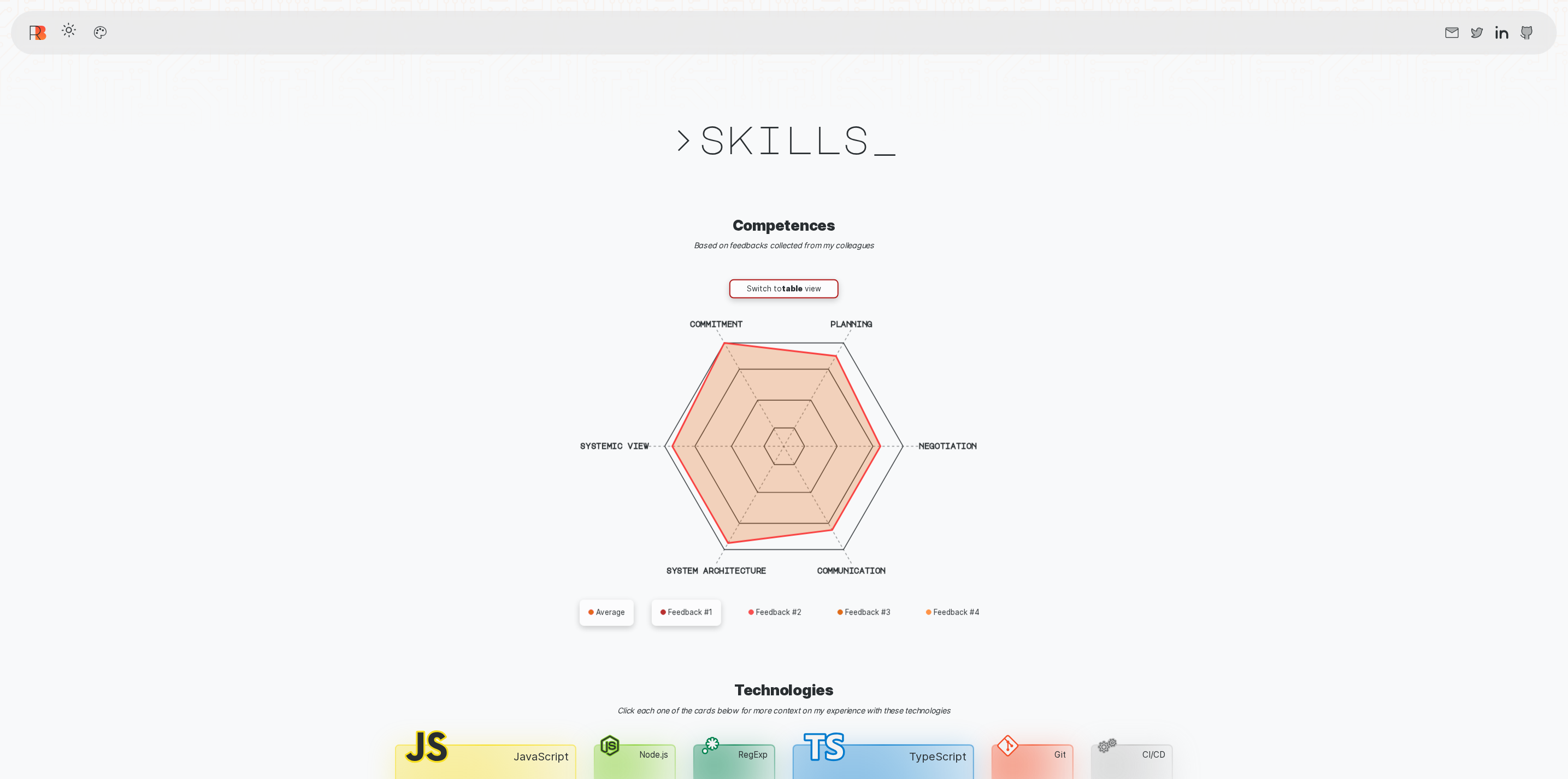
click at [683, 601] on button "Feedback # 1" at bounding box center [686, 612] width 69 height 26
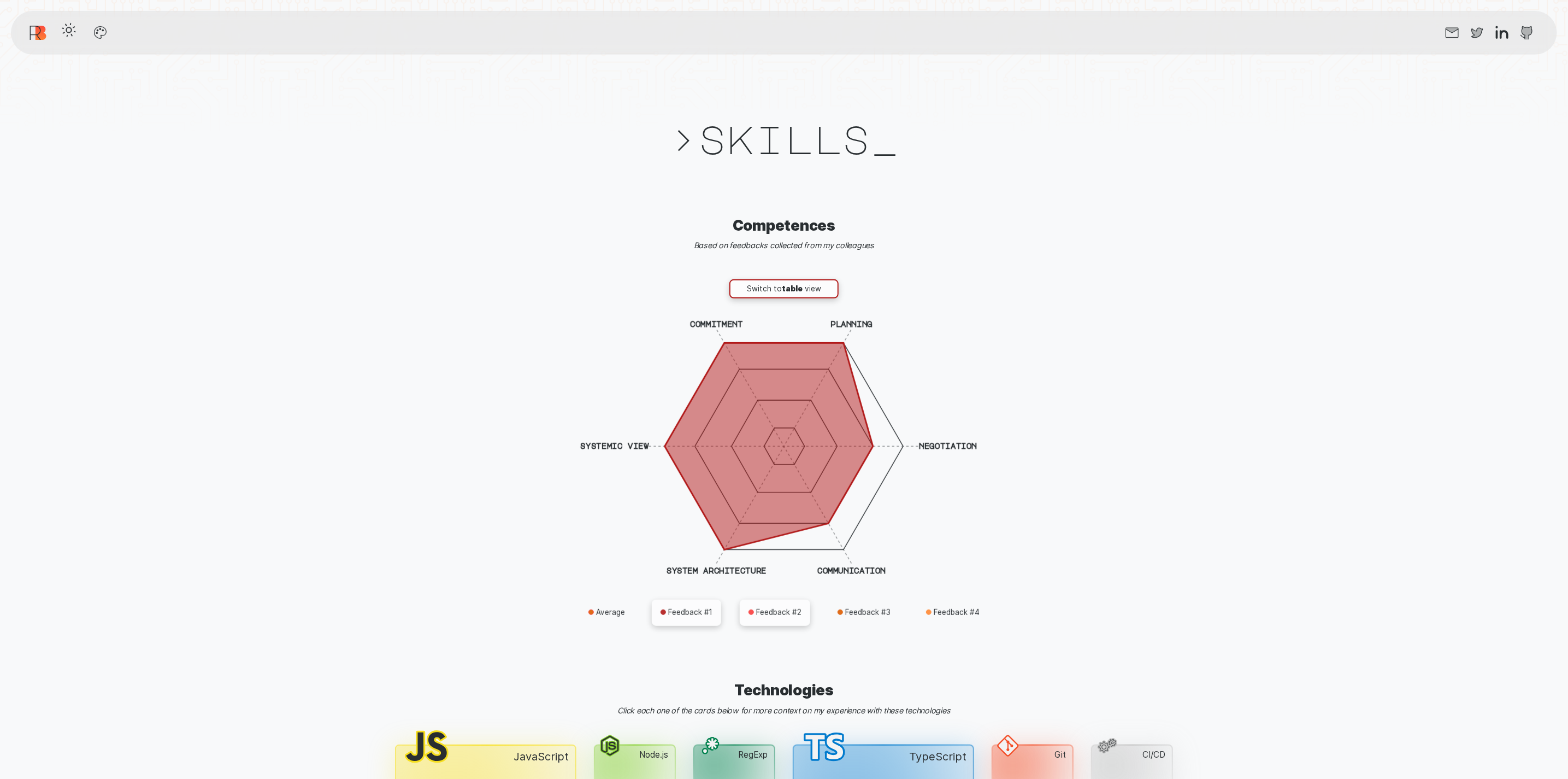
click at [775, 615] on button "Feedback # 2" at bounding box center [775, 612] width 70 height 26
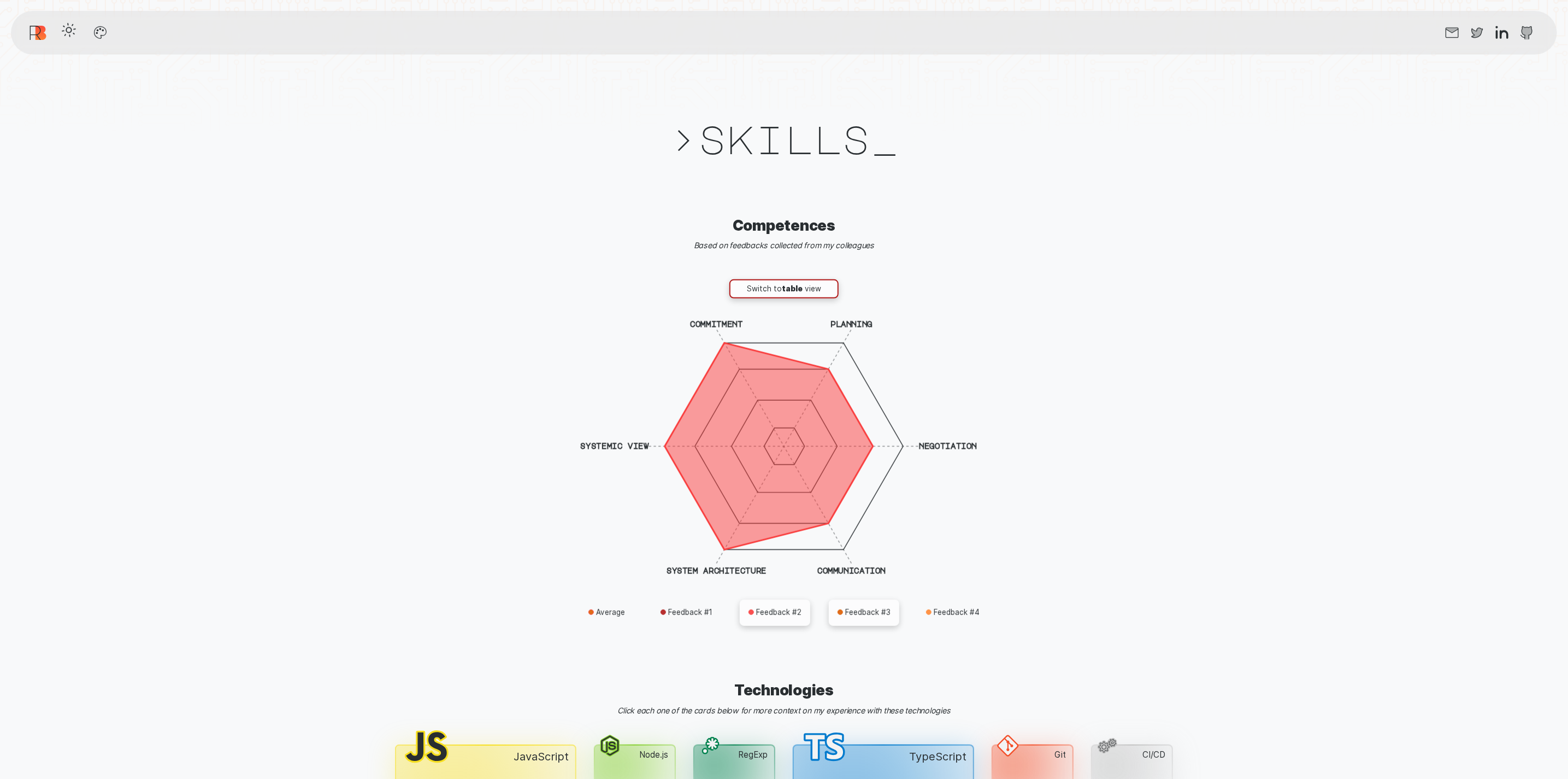
click at [879, 611] on button "Feedback # 3" at bounding box center [864, 612] width 70 height 26
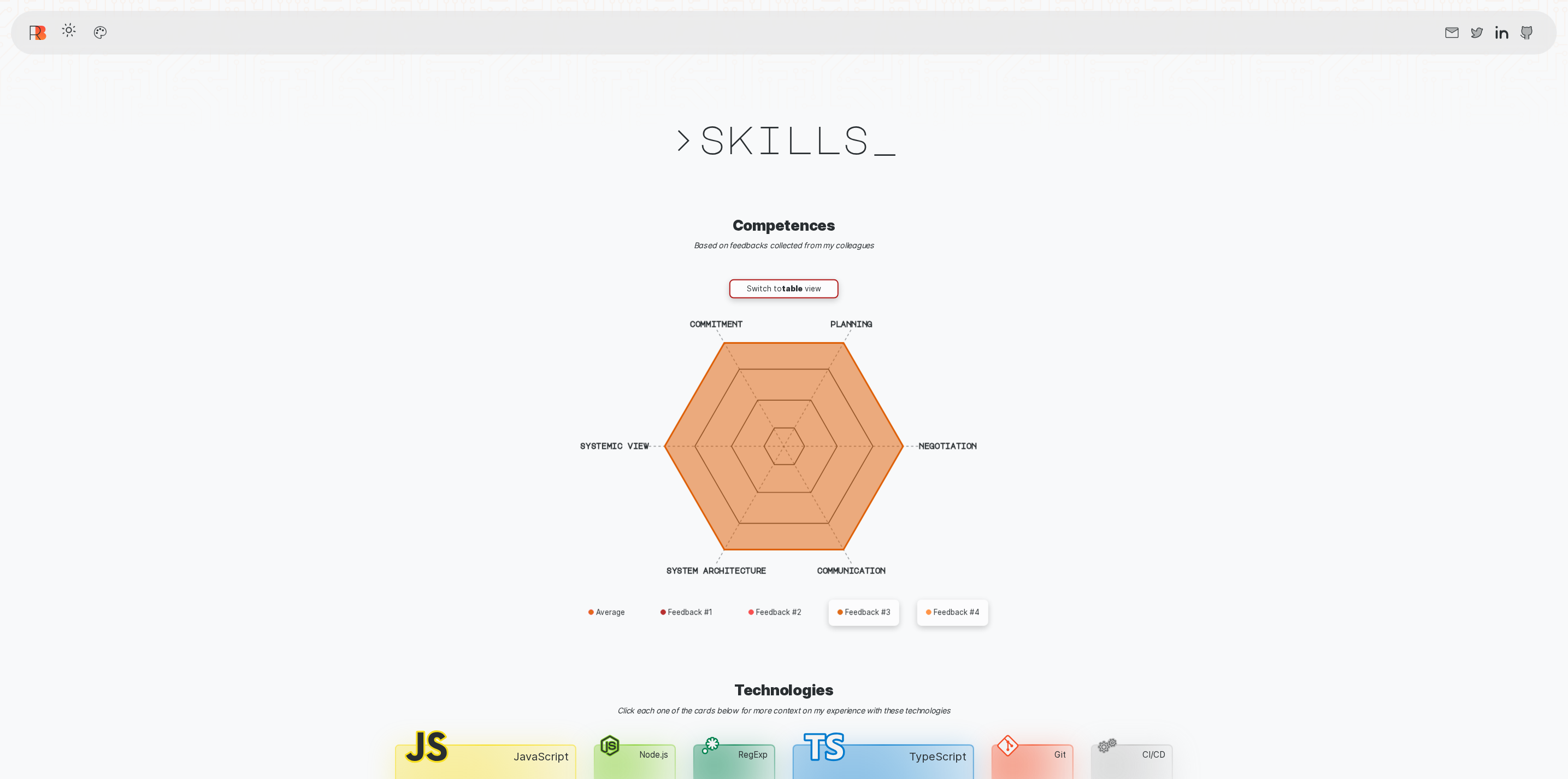
click at [975, 611] on button "Feedback # 4" at bounding box center [952, 612] width 71 height 26
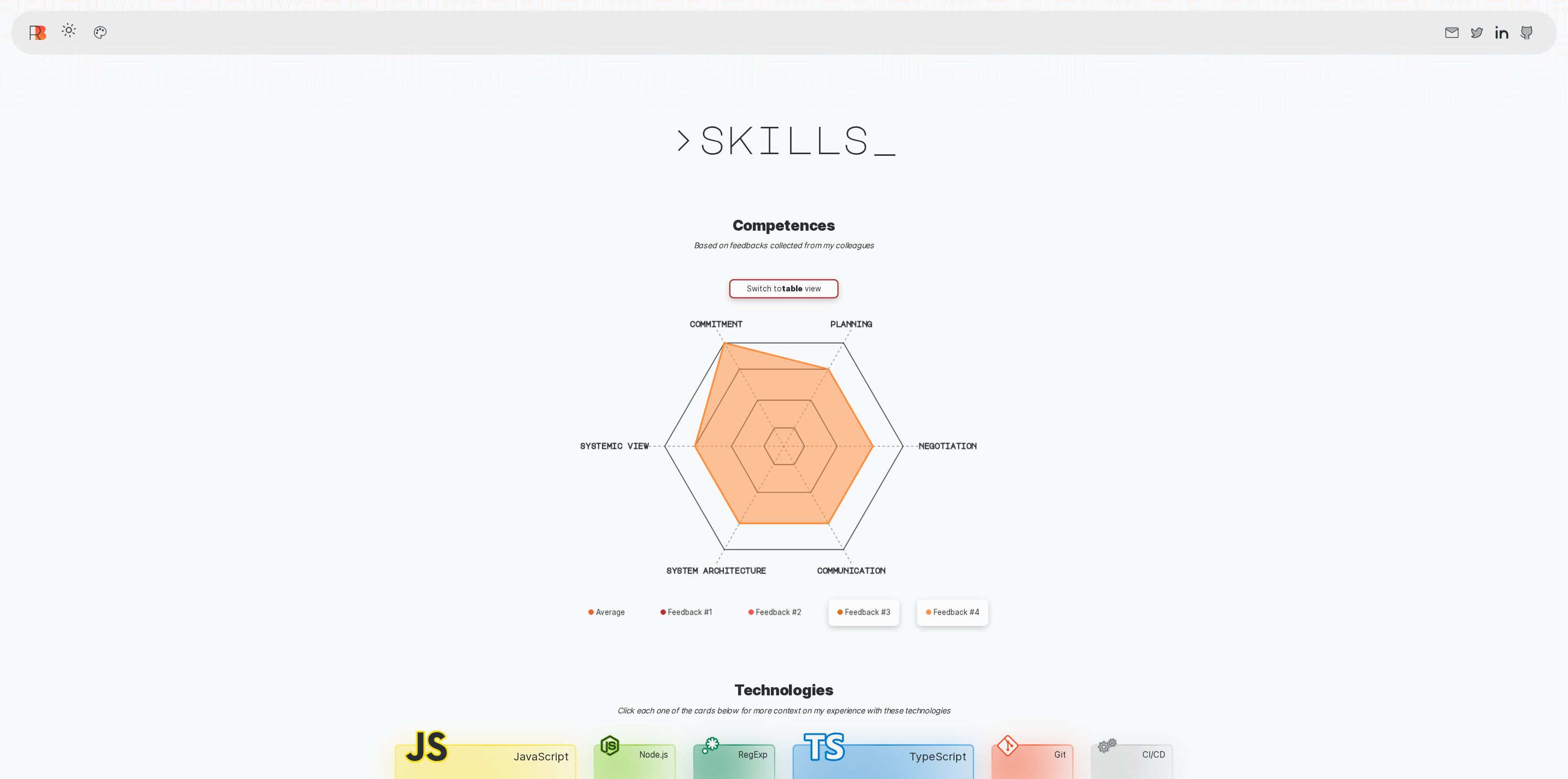
click at [850, 615] on button "Feedback # 3" at bounding box center [864, 612] width 70 height 26
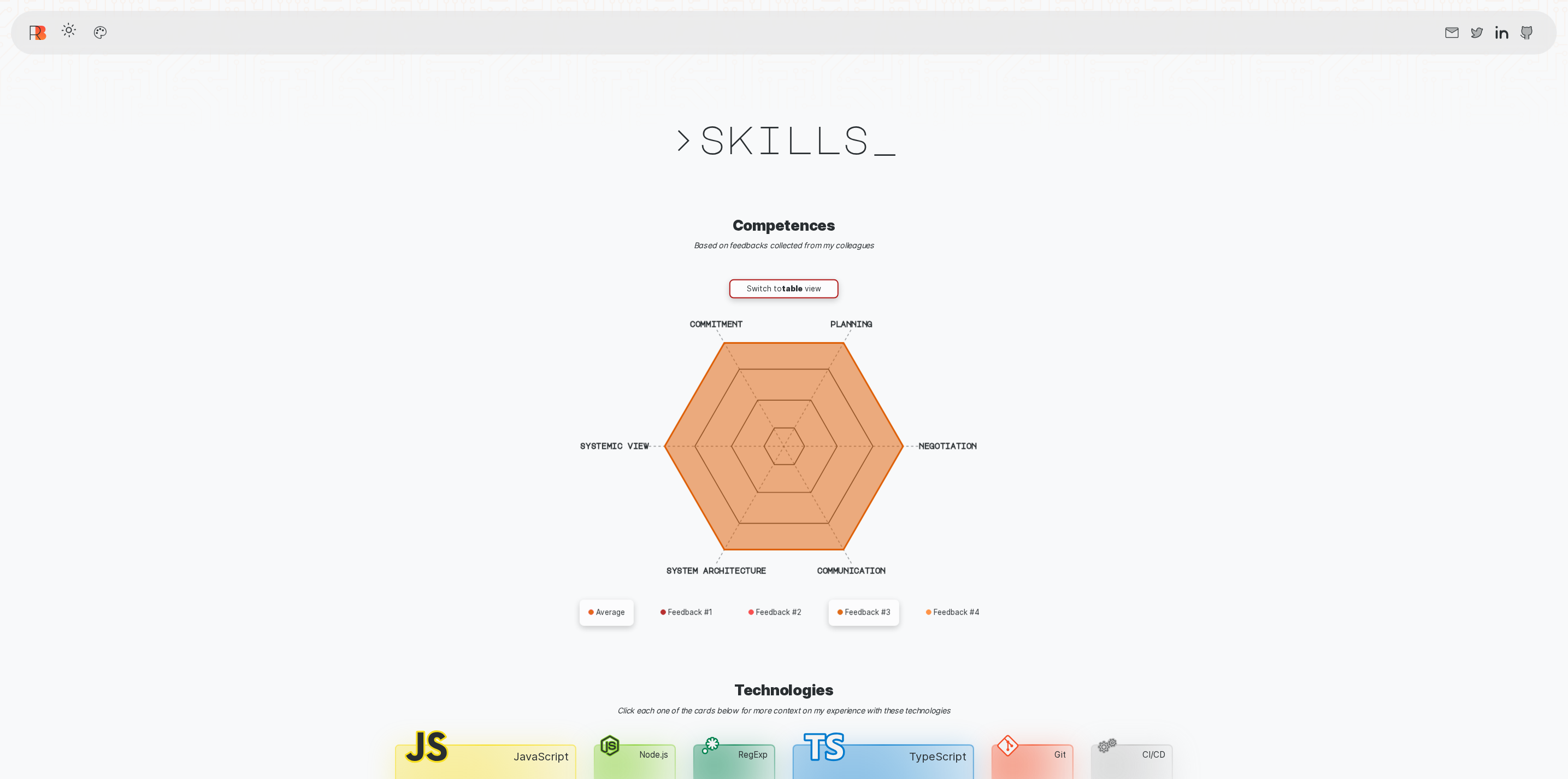
click at [586, 607] on button "Average" at bounding box center [607, 612] width 54 height 26
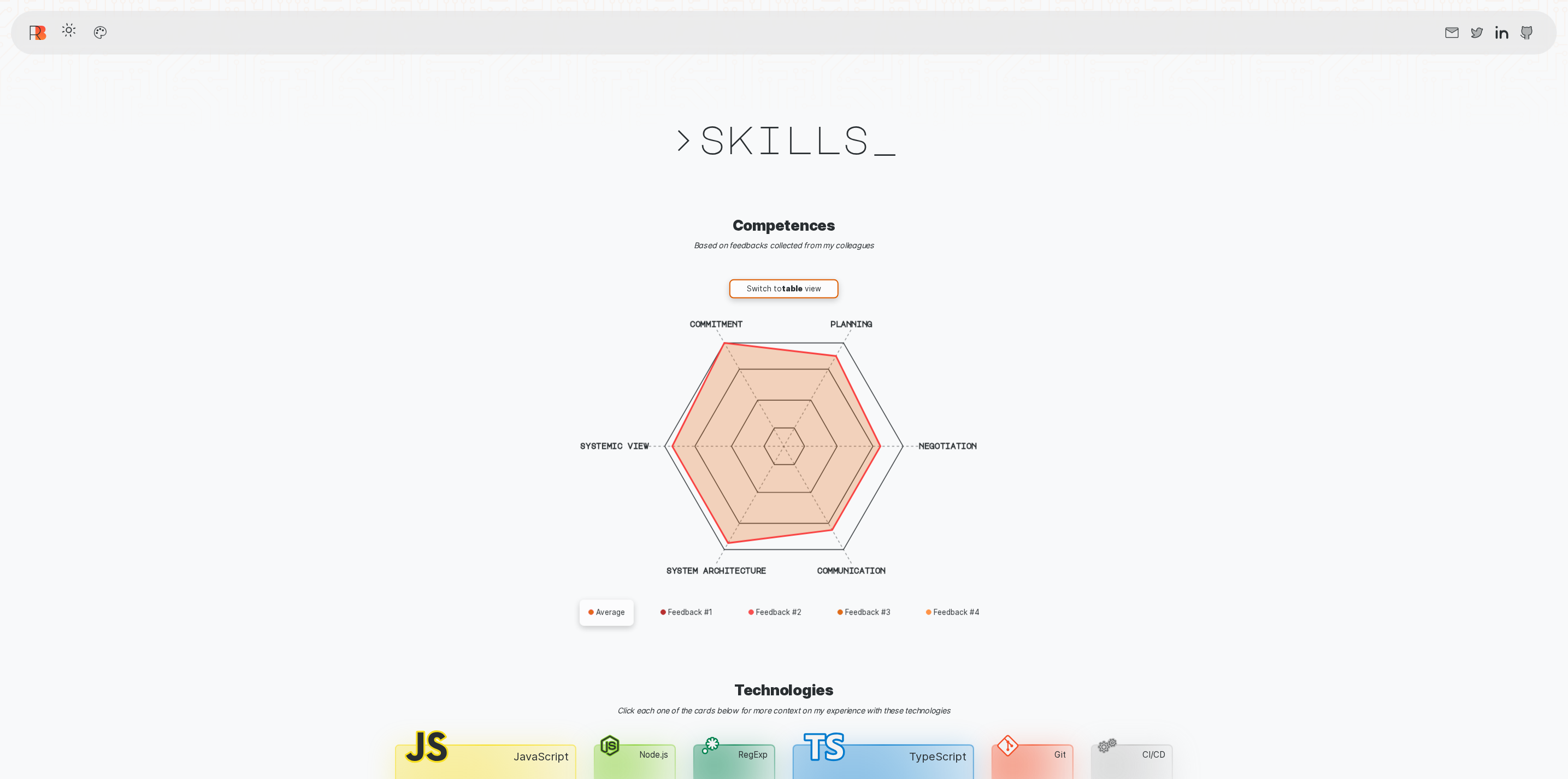
click at [784, 288] on button "Switch to table view" at bounding box center [784, 289] width 109 height 20
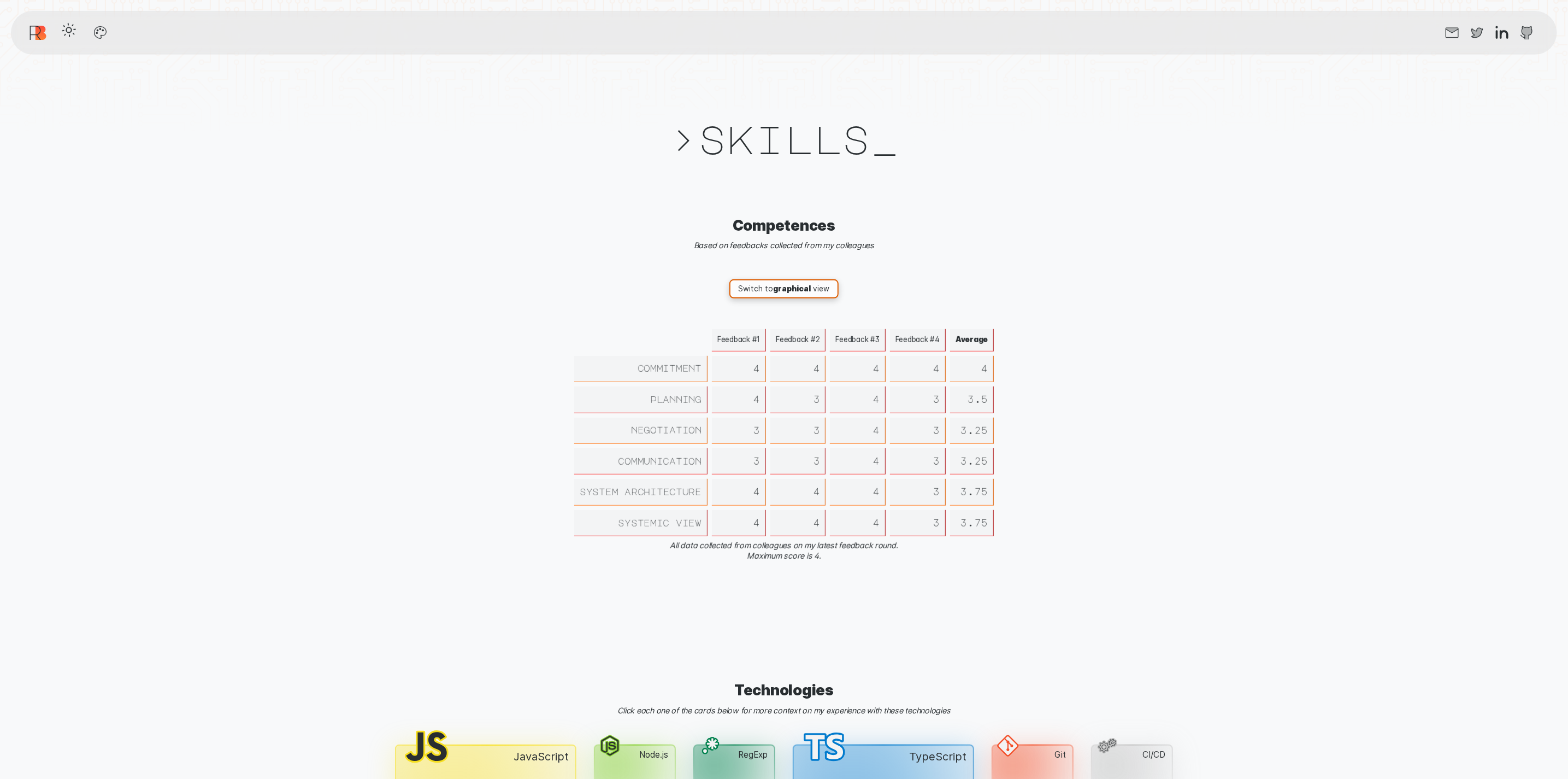
click at [802, 279] on button "Switch to graphical view" at bounding box center [784, 289] width 109 height 20
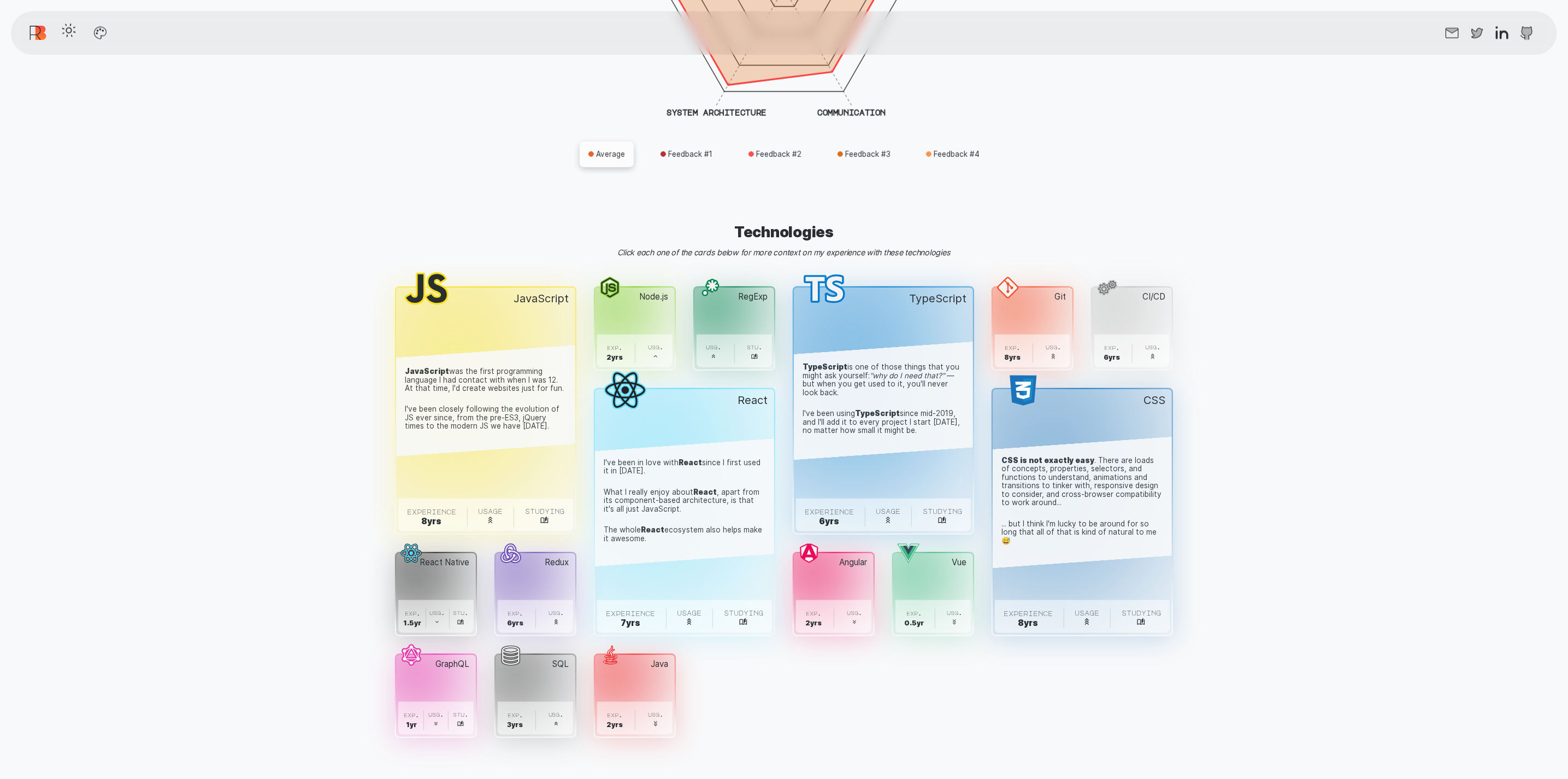
scroll to position [4903, 0]
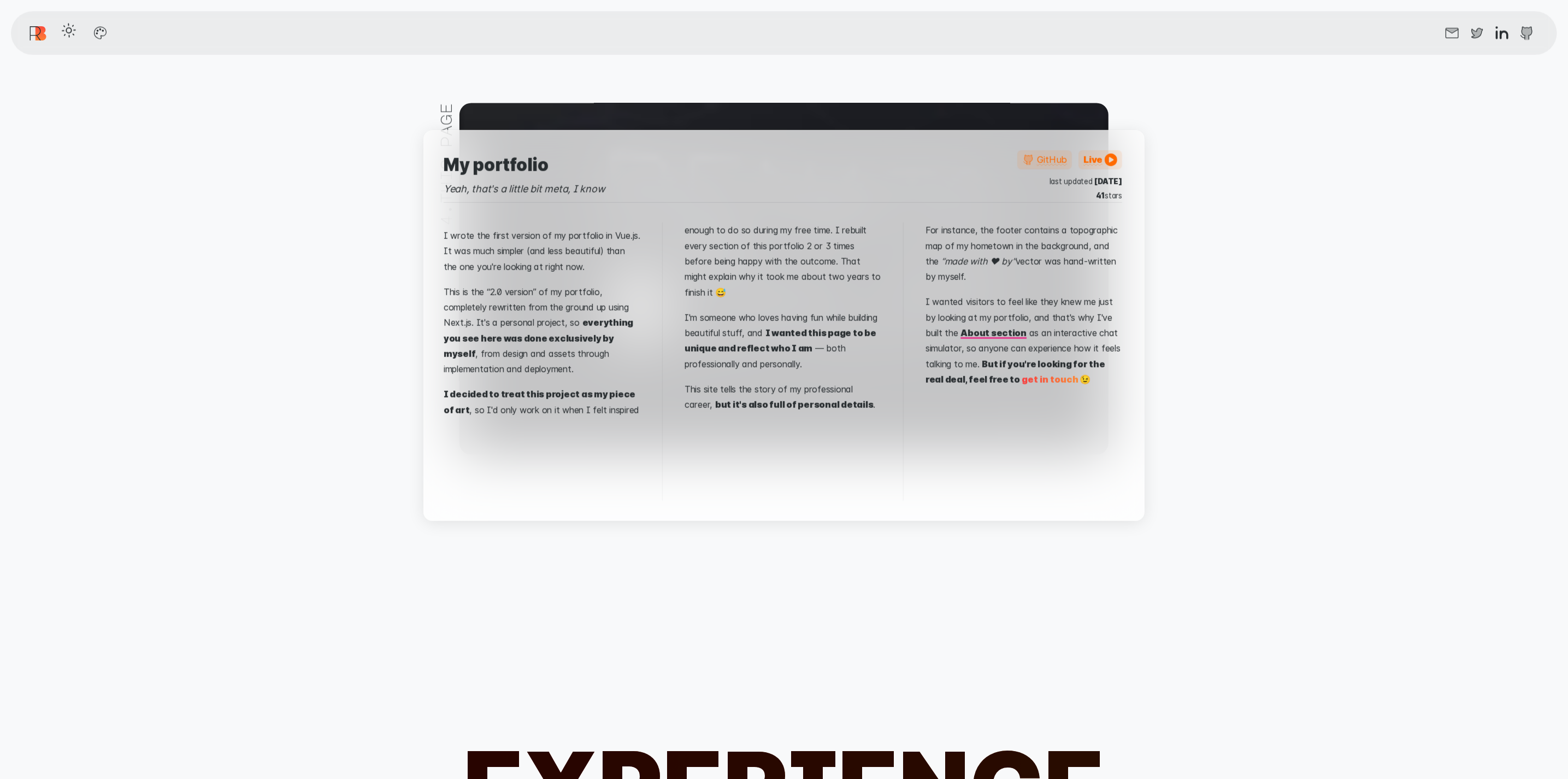
scroll to position [8881, 0]
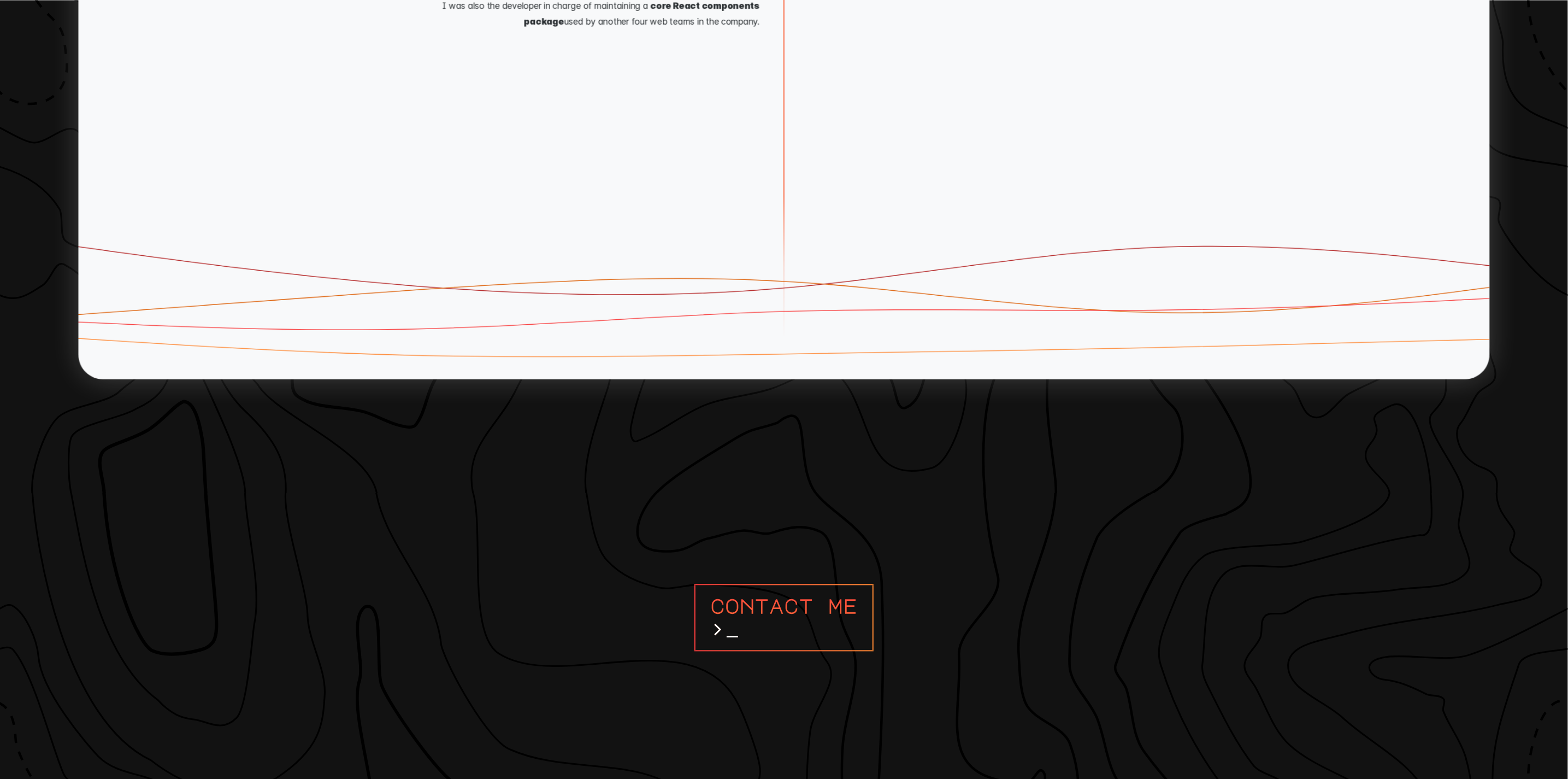
scroll to position [11727, 0]
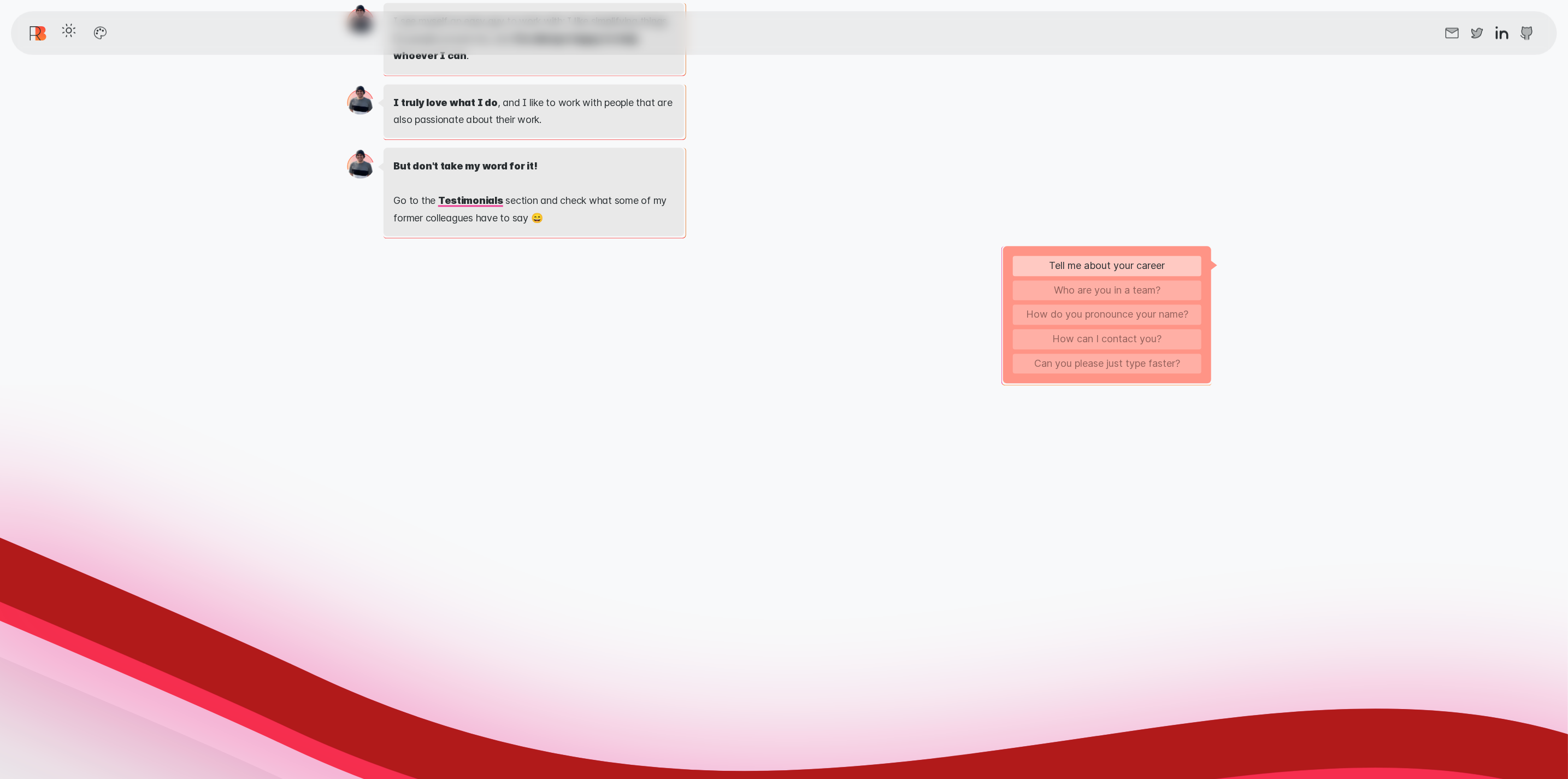
scroll to position [2341, 0]
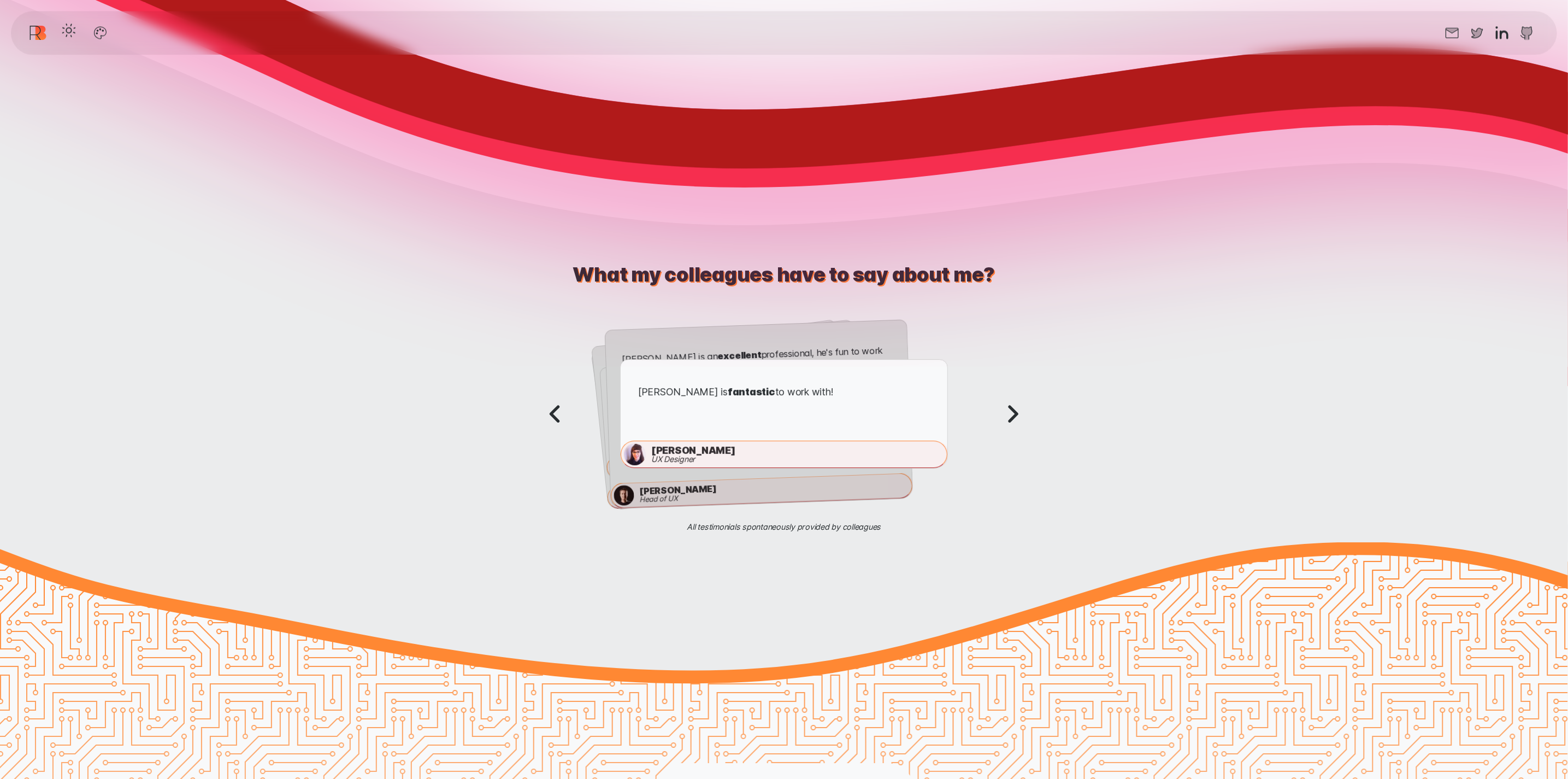
scroll to position [3002, 0]
